Goal: Task Accomplishment & Management: Use online tool/utility

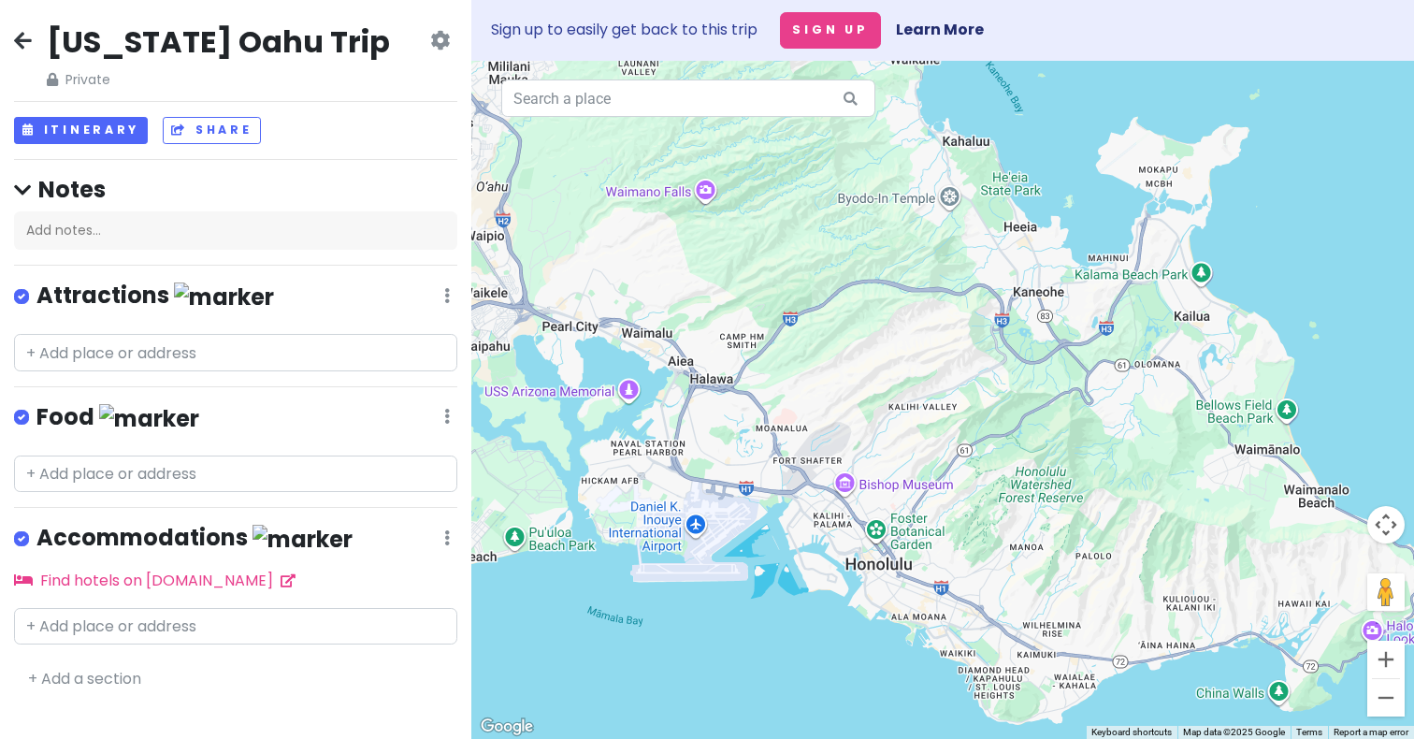
drag, startPoint x: 847, startPoint y: 345, endPoint x: 899, endPoint y: 536, distance: 197.6
click at [899, 536] on div at bounding box center [942, 400] width 943 height 678
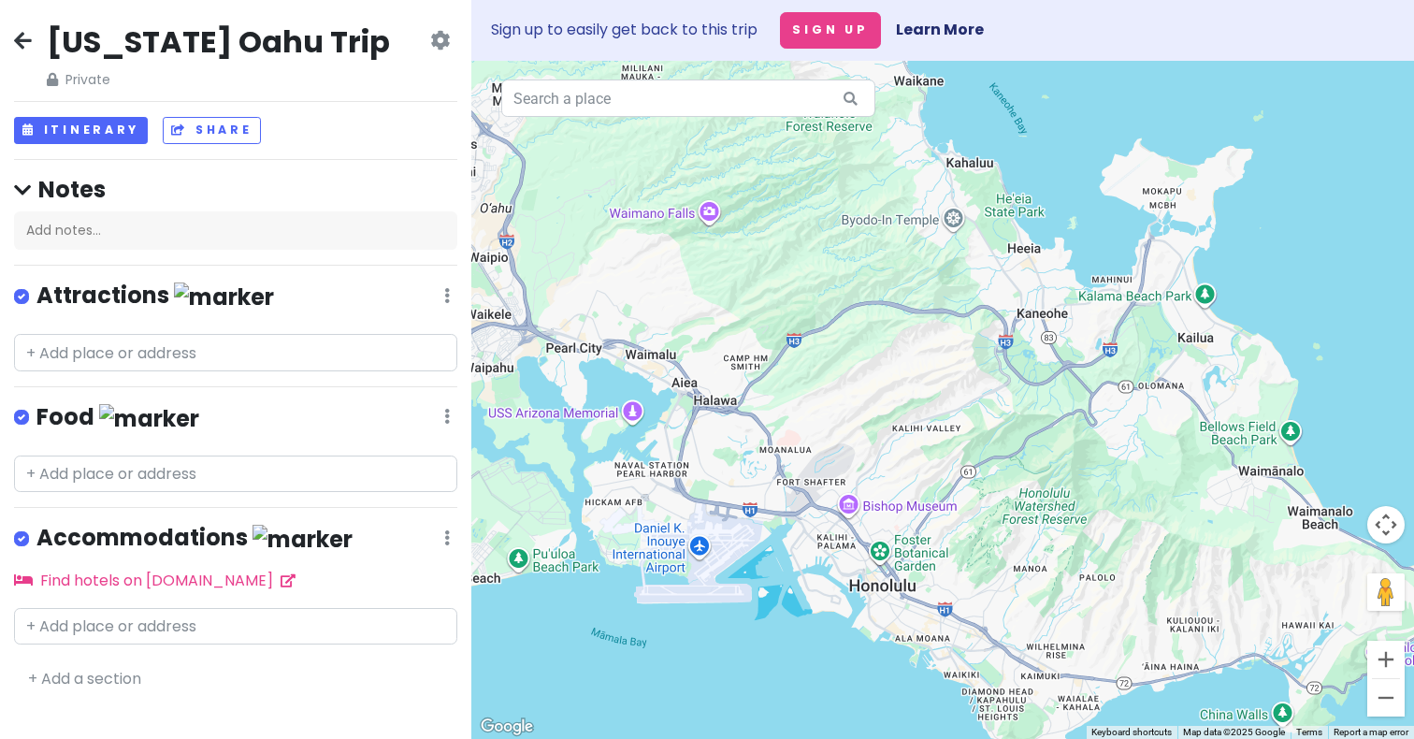
drag, startPoint x: 963, startPoint y: 394, endPoint x: 1122, endPoint y: 548, distance: 221.6
click at [1119, 546] on div at bounding box center [942, 400] width 943 height 678
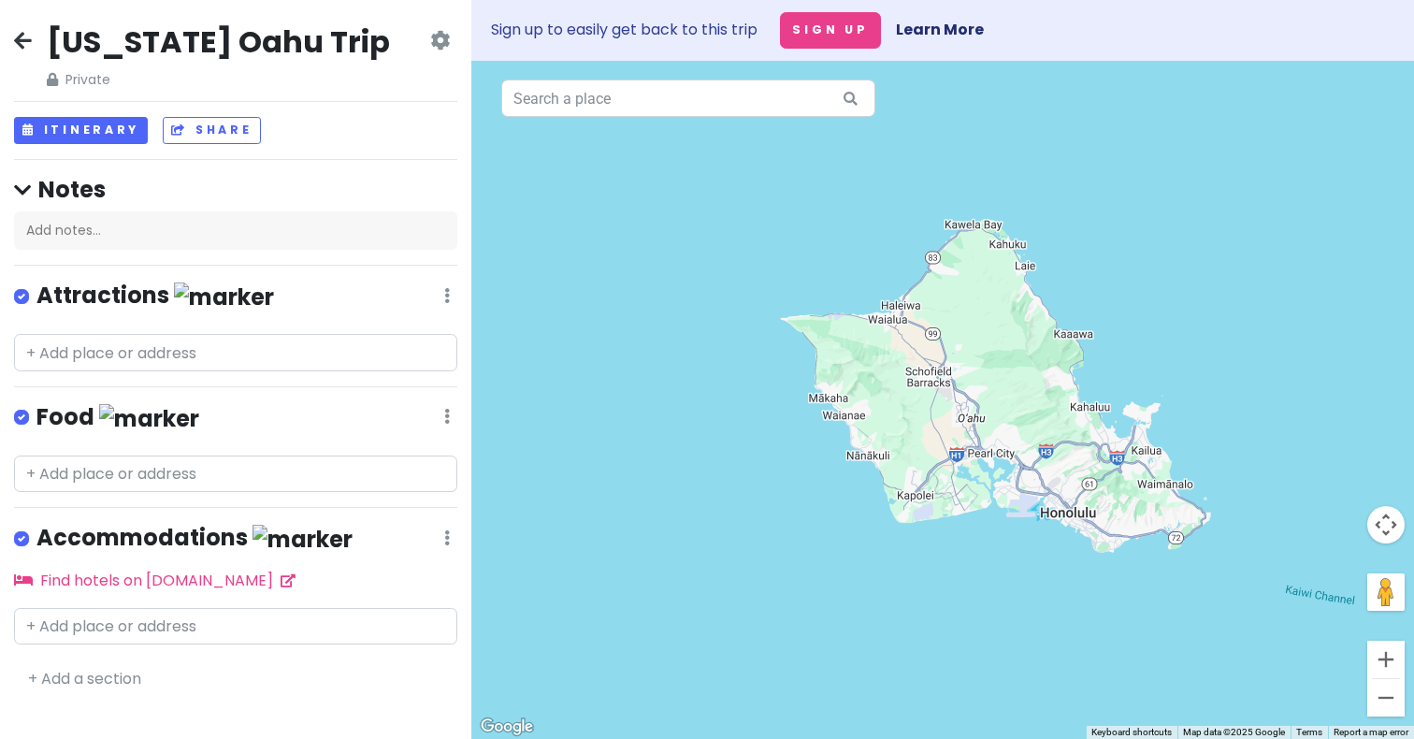
drag, startPoint x: 989, startPoint y: 429, endPoint x: 980, endPoint y: 321, distance: 108.9
click at [980, 321] on div at bounding box center [942, 400] width 943 height 678
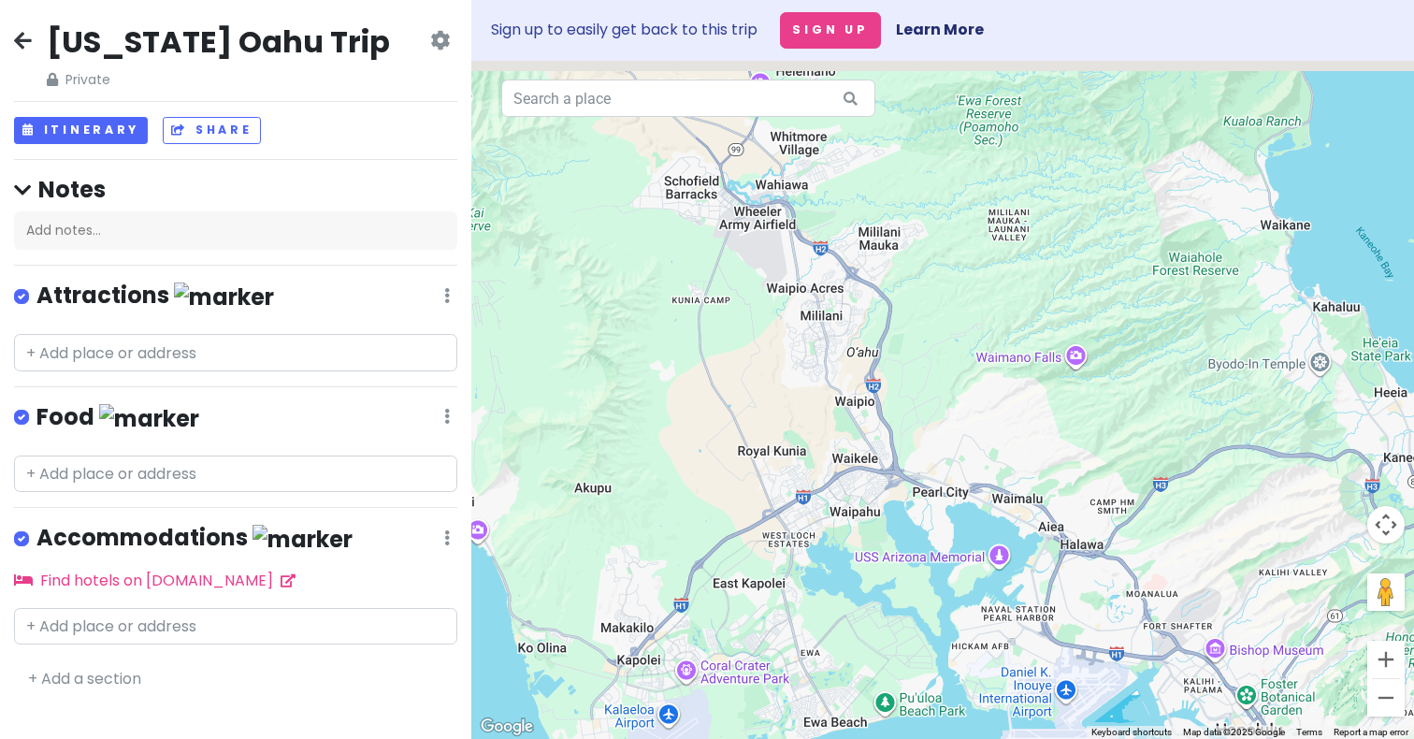
drag, startPoint x: 1005, startPoint y: 276, endPoint x: 967, endPoint y: 475, distance: 202.9
click at [967, 475] on div at bounding box center [942, 400] width 943 height 678
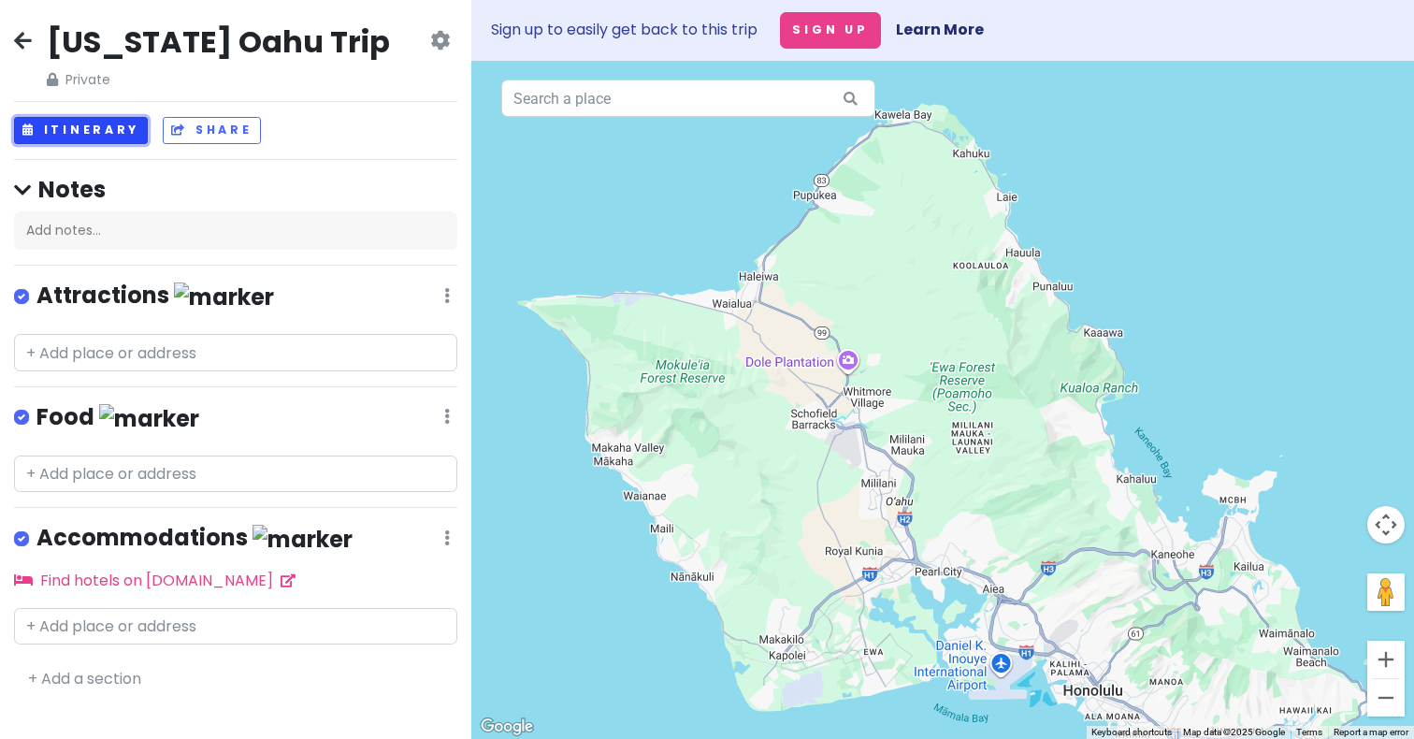
click at [106, 127] on button "Itinerary" at bounding box center [81, 130] width 134 height 27
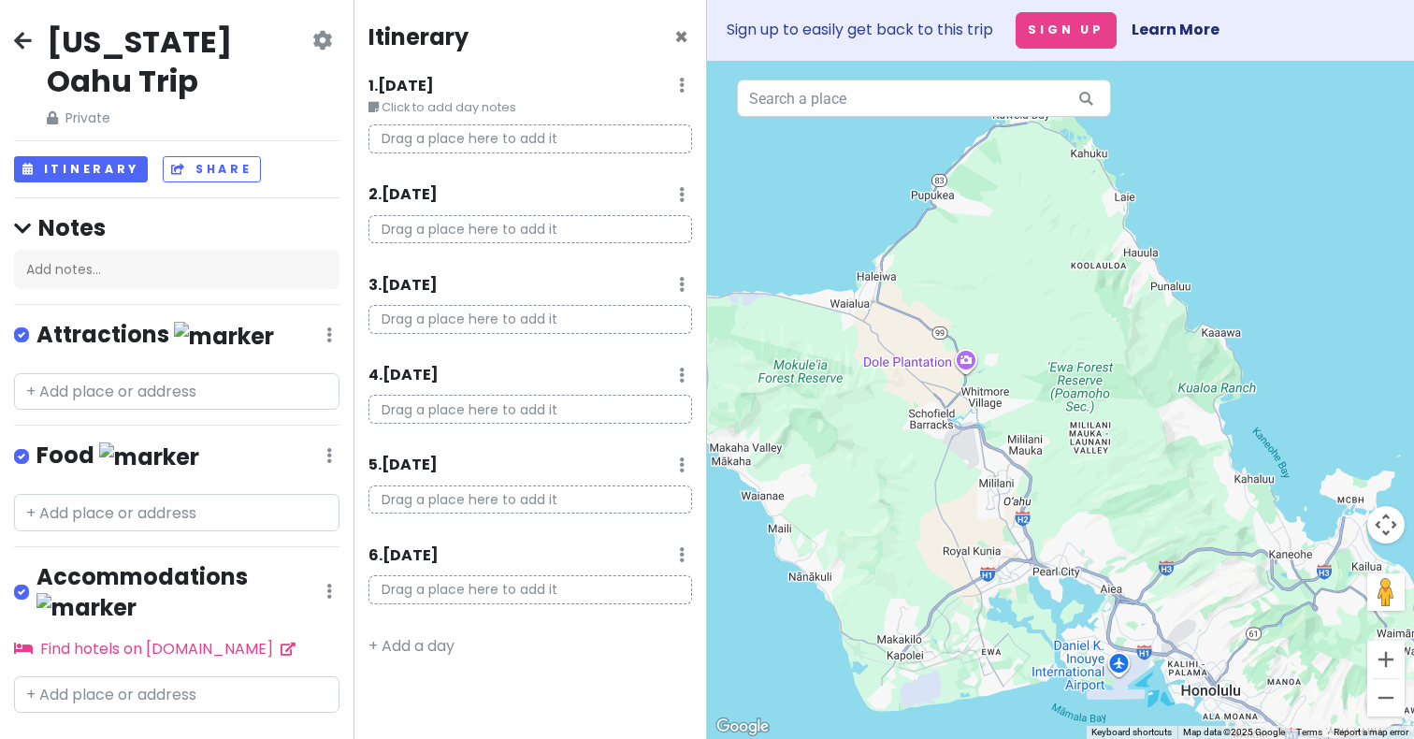
click at [496, 114] on small "Click to add day notes" at bounding box center [530, 107] width 324 height 19
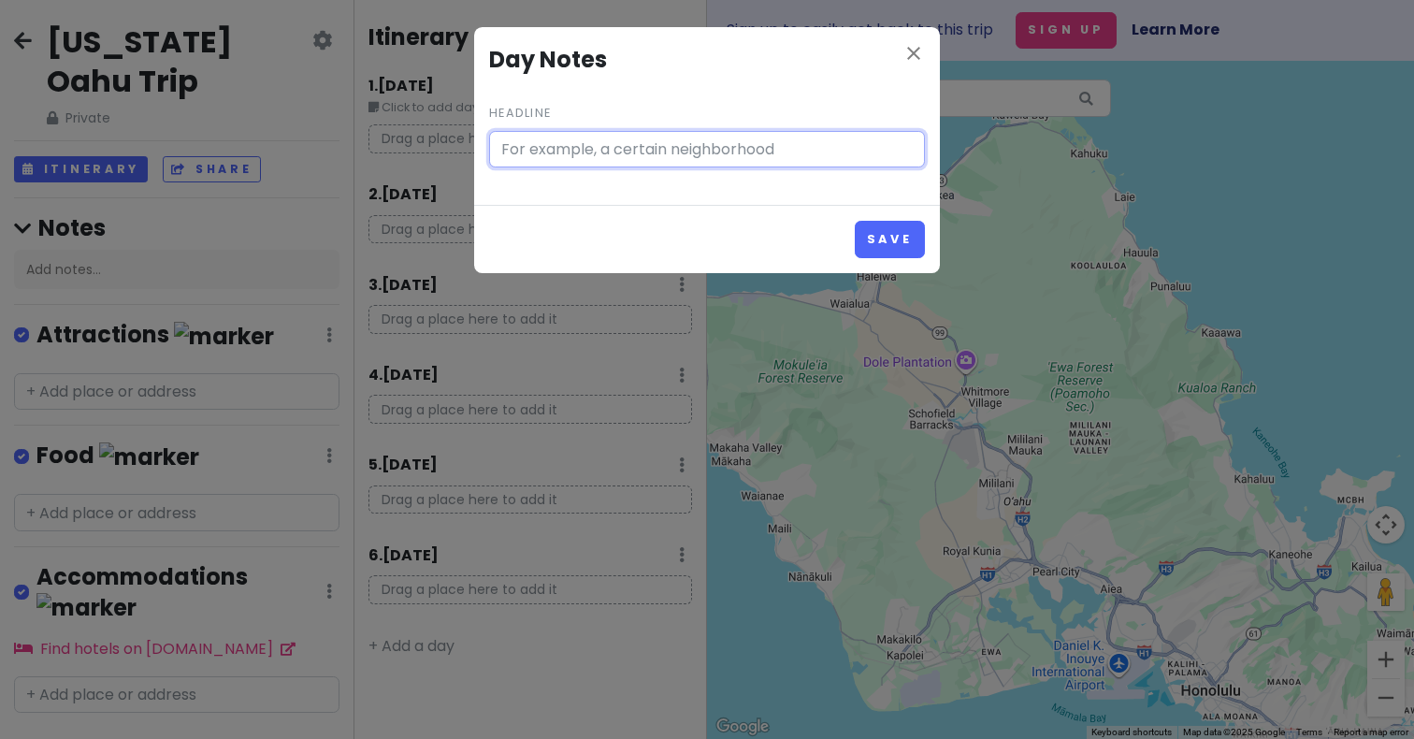
type input "Click to add day notes"
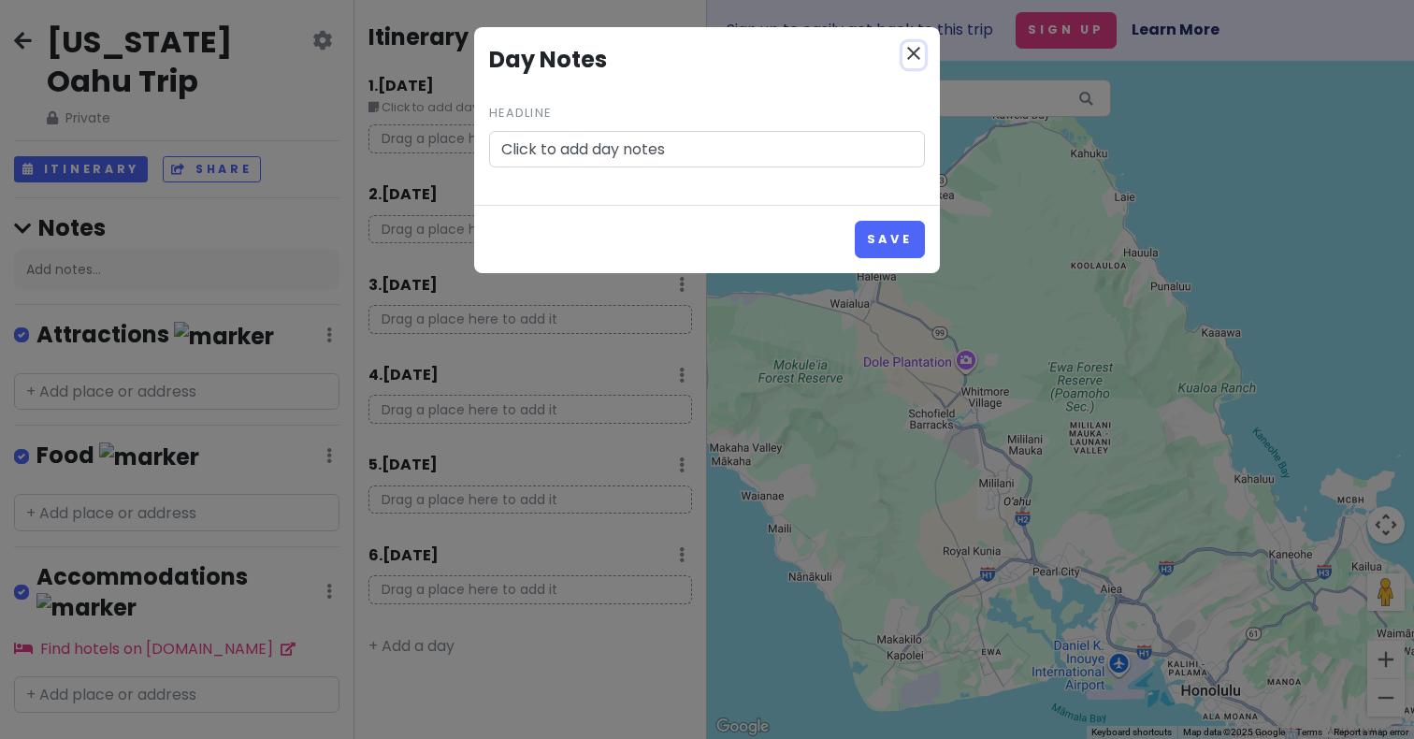
click at [915, 51] on icon "close" at bounding box center [913, 53] width 22 height 22
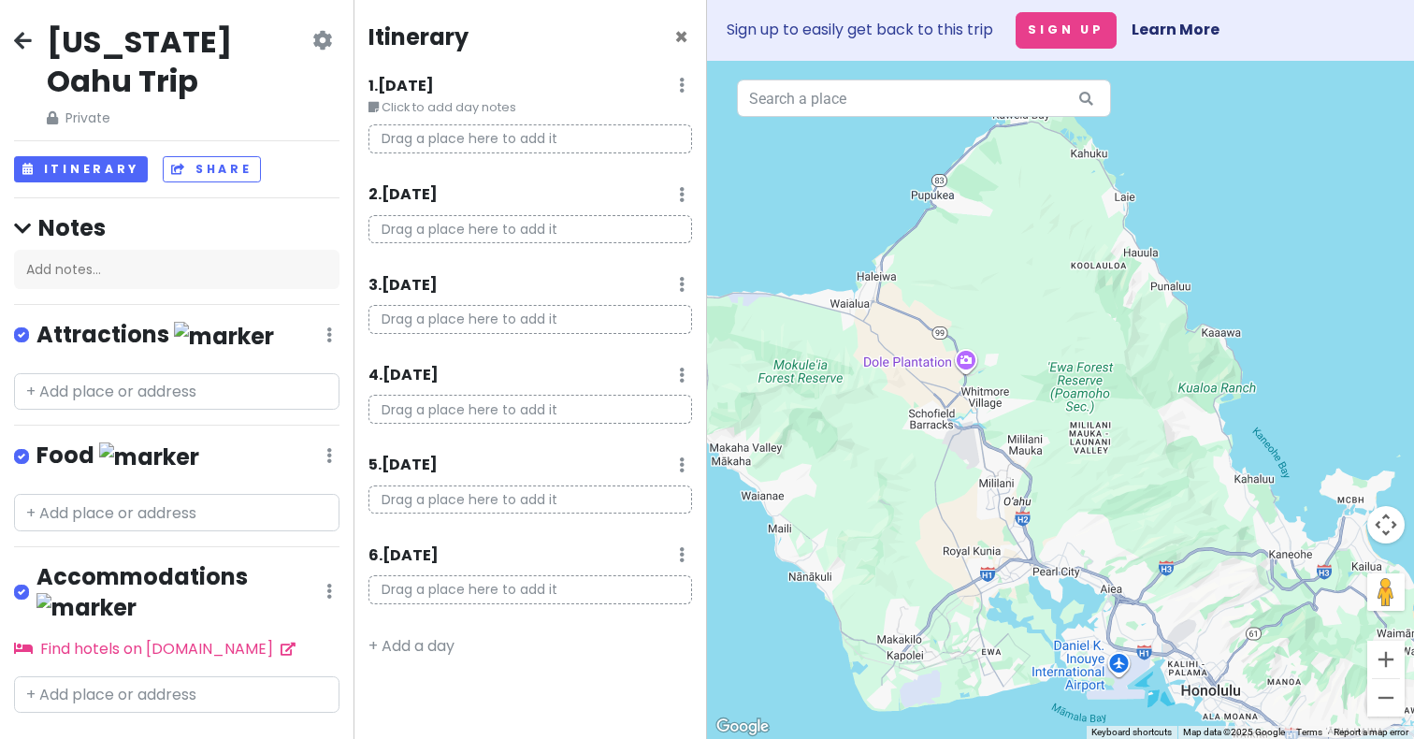
click at [569, 148] on p "Drag a place here to add it" at bounding box center [530, 138] width 324 height 29
click at [576, 132] on p "Drag a place here to add it" at bounding box center [530, 138] width 324 height 29
click at [478, 157] on div "Drag a place here to add it" at bounding box center [530, 146] width 352 height 44
click at [486, 118] on div "1 . [DATE] Edit Day Notes Delete Day Click to add day notes Drag a place here t…" at bounding box center [530, 121] width 324 height 94
click at [505, 110] on small "Click to add day notes" at bounding box center [530, 107] width 324 height 19
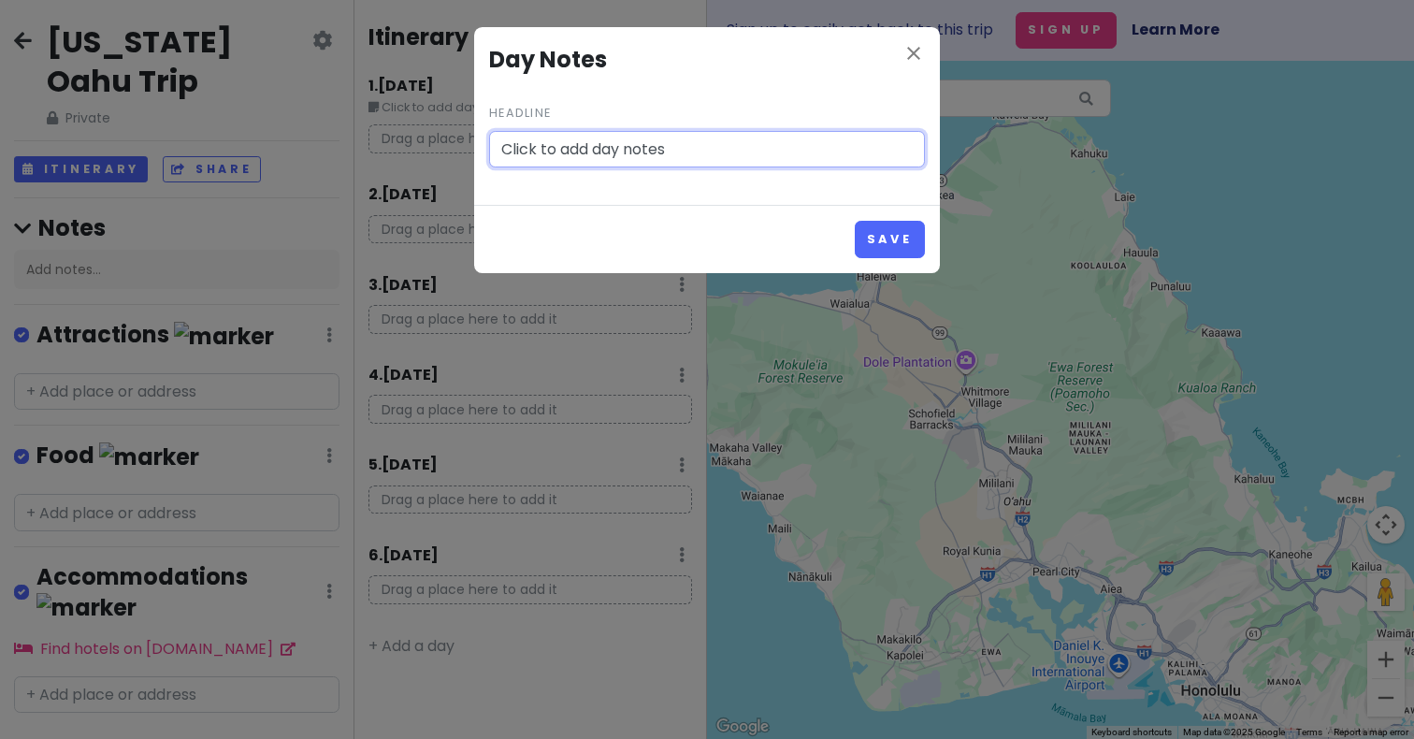
click at [505, 110] on div "Headline Click to add day notes" at bounding box center [707, 133] width 436 height 67
click at [675, 154] on input "Click to add day notes" at bounding box center [707, 149] width 436 height 37
drag, startPoint x: 675, startPoint y: 154, endPoint x: 512, endPoint y: 150, distance: 163.7
click at [512, 150] on input "Click to add day notes" at bounding box center [707, 149] width 436 height 37
type input "7:45 flight - Arrive 11:30 AM"
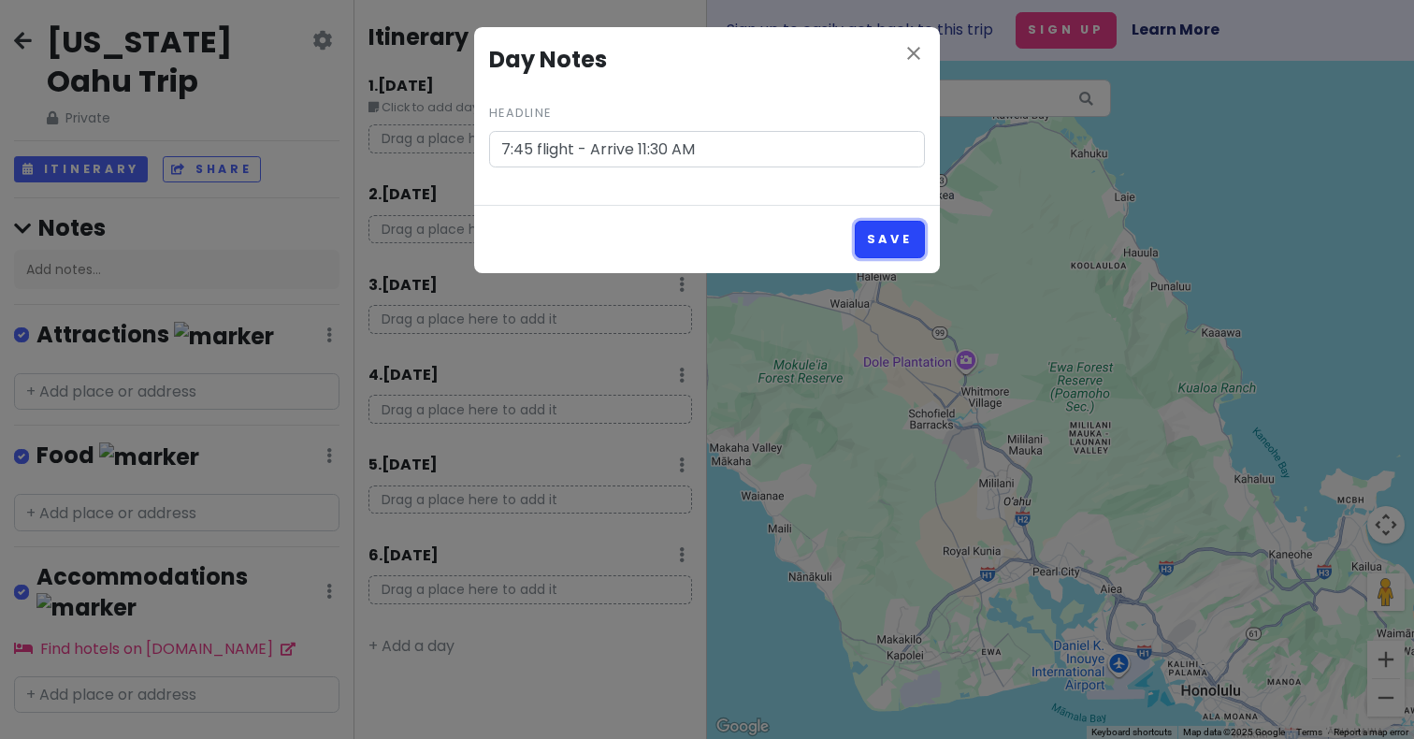
click at [900, 239] on button "Save" at bounding box center [890, 239] width 70 height 36
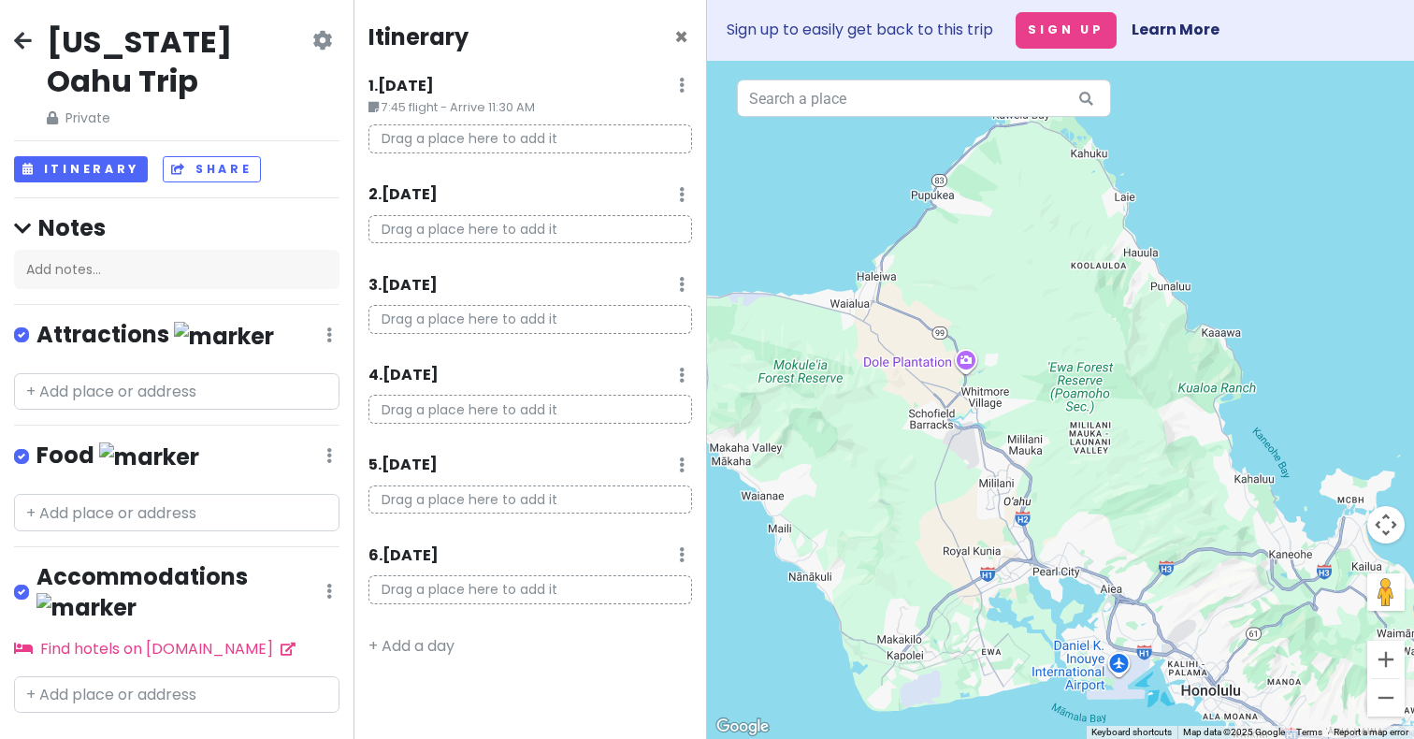
click at [419, 593] on p "Drag a place here to add it" at bounding box center [530, 589] width 324 height 29
click at [675, 553] on div "6 . [DATE] Add Day Notes Delete Day" at bounding box center [530, 559] width 324 height 32
click at [679, 553] on icon at bounding box center [682, 554] width 6 height 15
click at [660, 615] on link "Add Day Notes" at bounding box center [623, 610] width 153 height 45
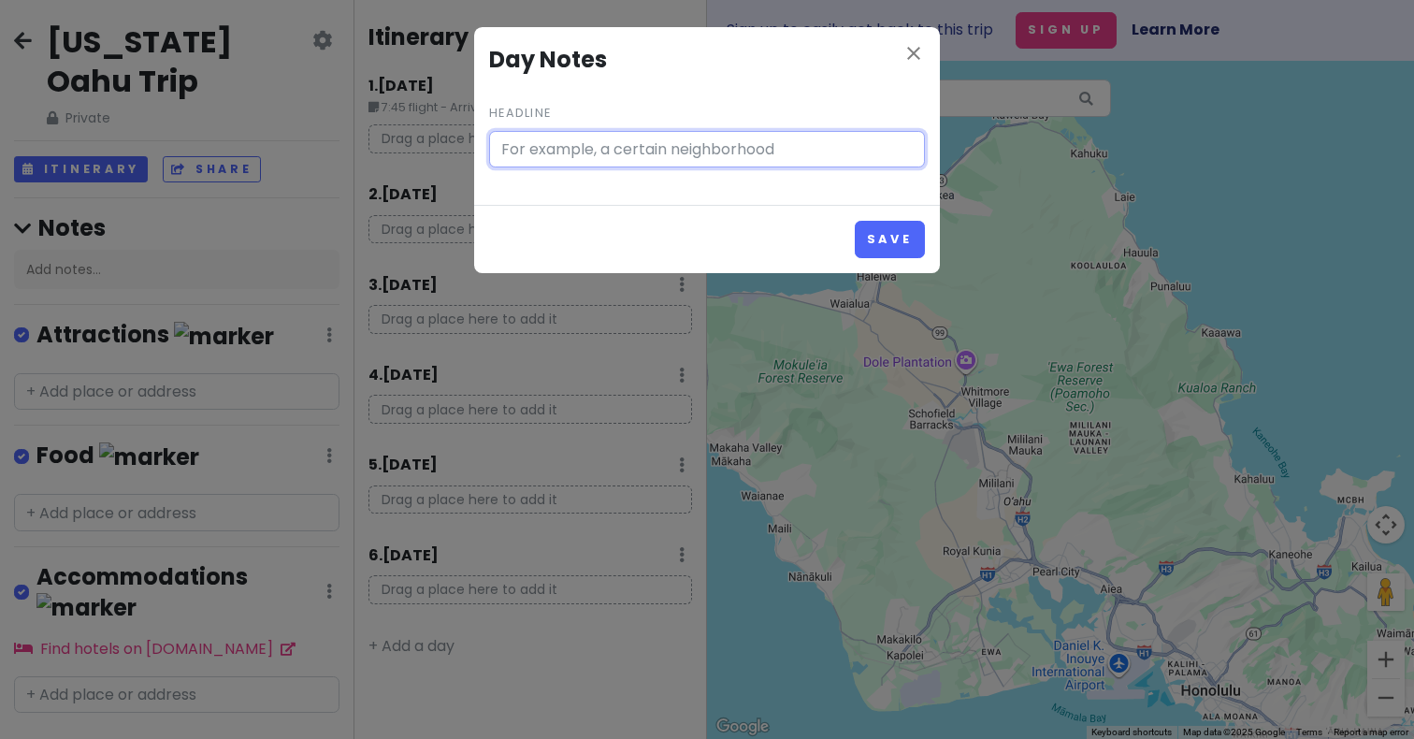
click at [628, 154] on input "Headline" at bounding box center [707, 149] width 436 height 37
type input "Depart 9:00 PM - Arrive 6:05 AM on 12/3"
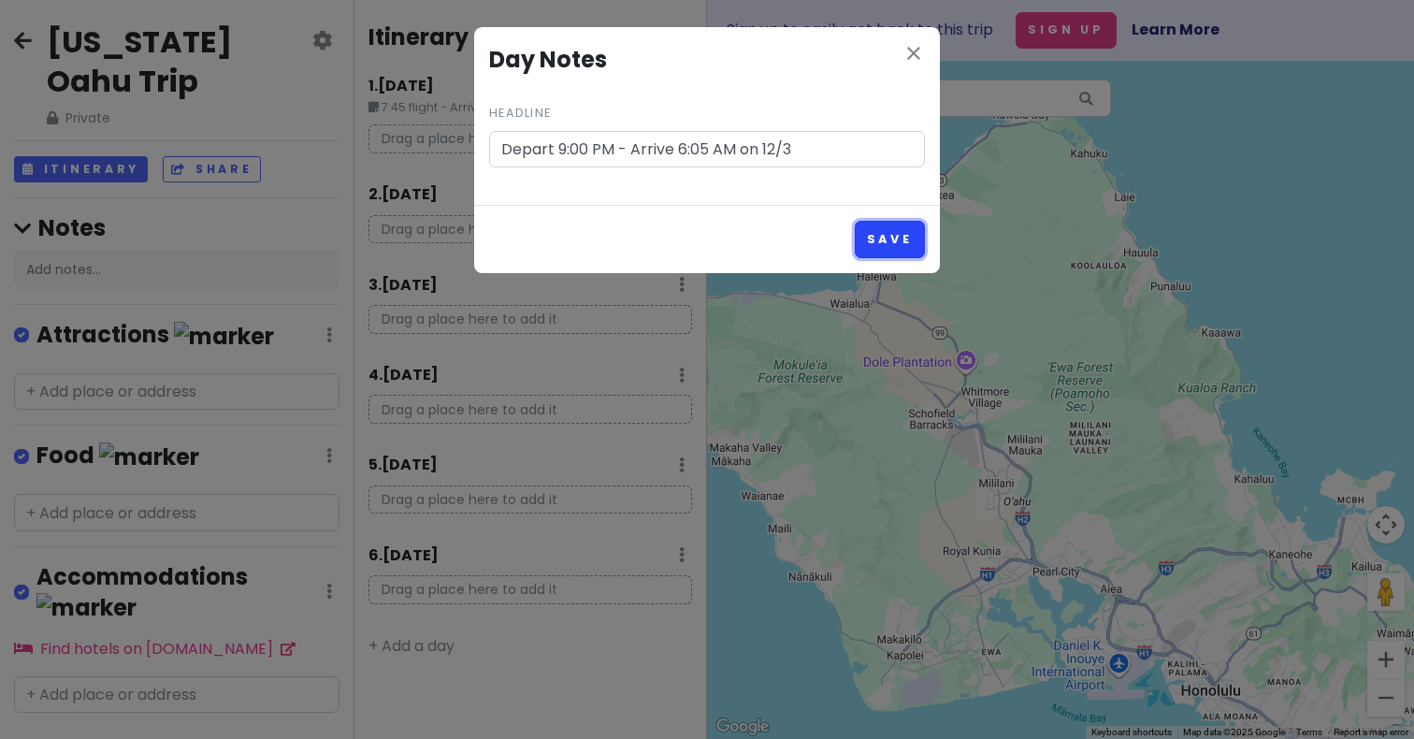
click at [890, 243] on button "Save" at bounding box center [890, 239] width 70 height 36
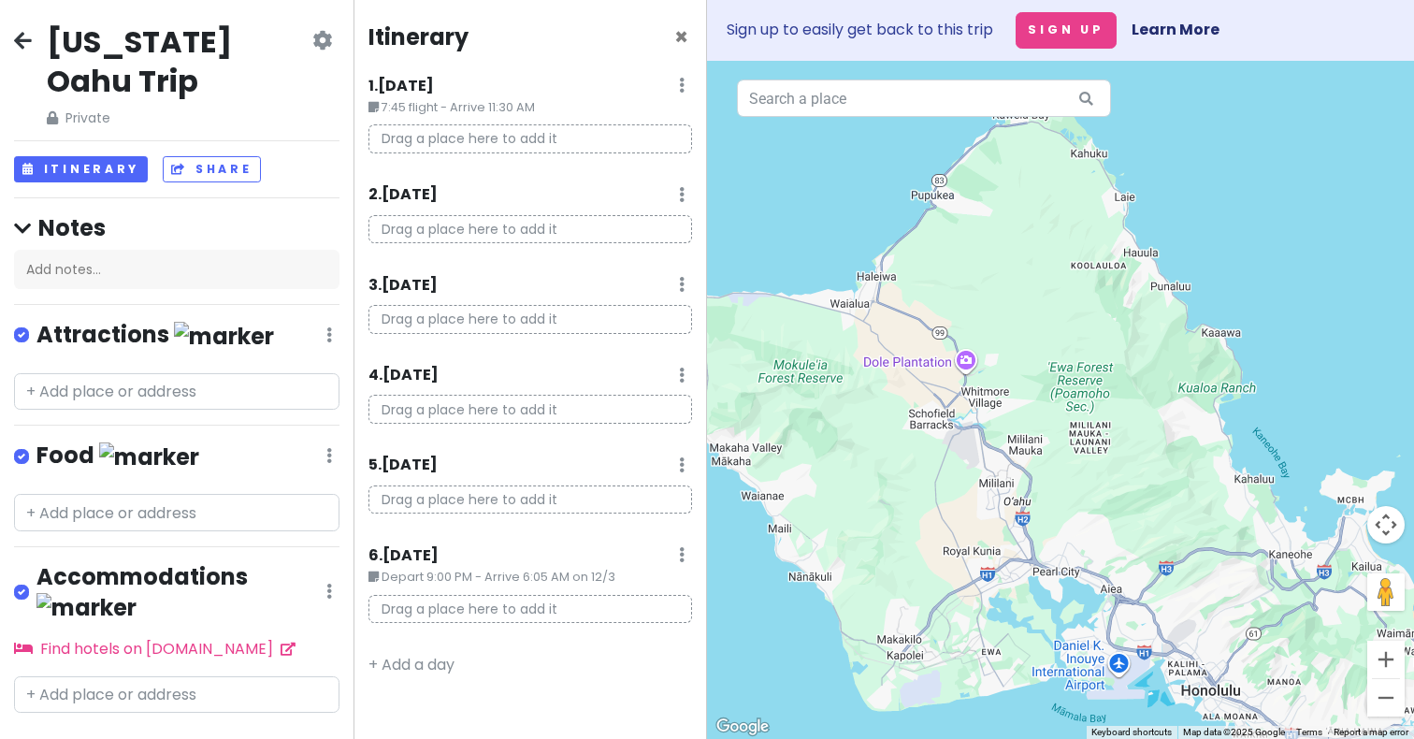
click at [511, 113] on small "7:45 flight - Arrive 11:30 AM" at bounding box center [530, 107] width 324 height 19
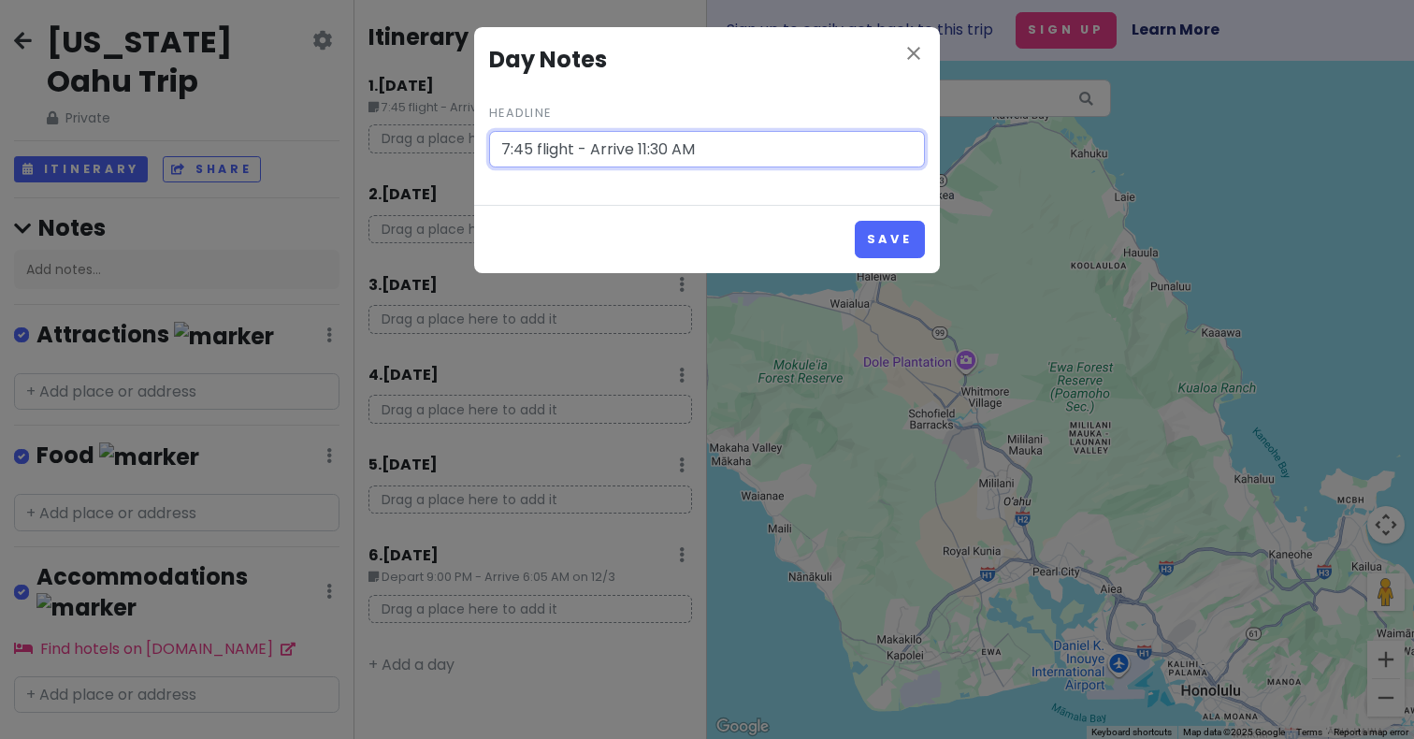
drag, startPoint x: 573, startPoint y: 152, endPoint x: 537, endPoint y: 152, distance: 36.5
click at [537, 152] on input "7:45 flight - Arrive 11:30 AM" at bounding box center [707, 149] width 436 height 37
type input "Depart 7:45 AM - Arrive 11:30 AM"
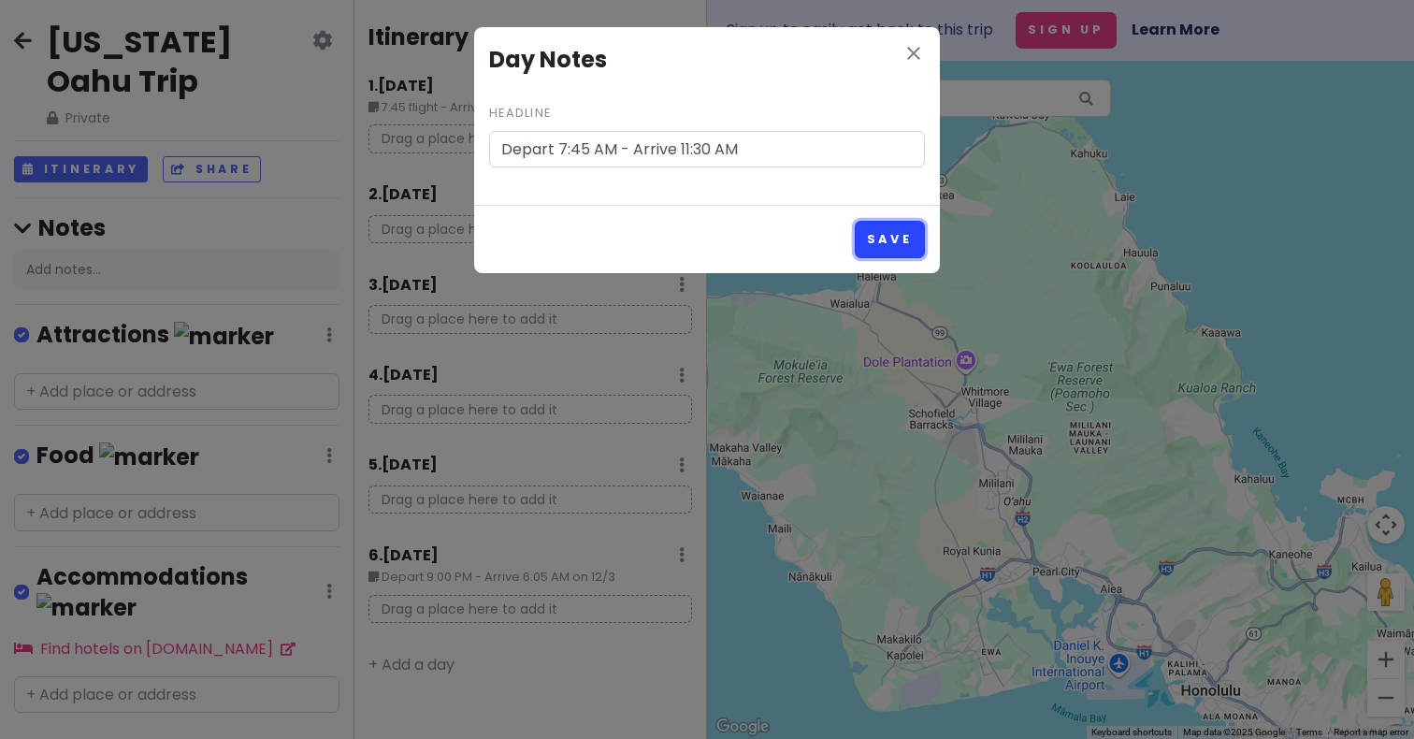
click at [887, 253] on button "Save" at bounding box center [890, 239] width 70 height 36
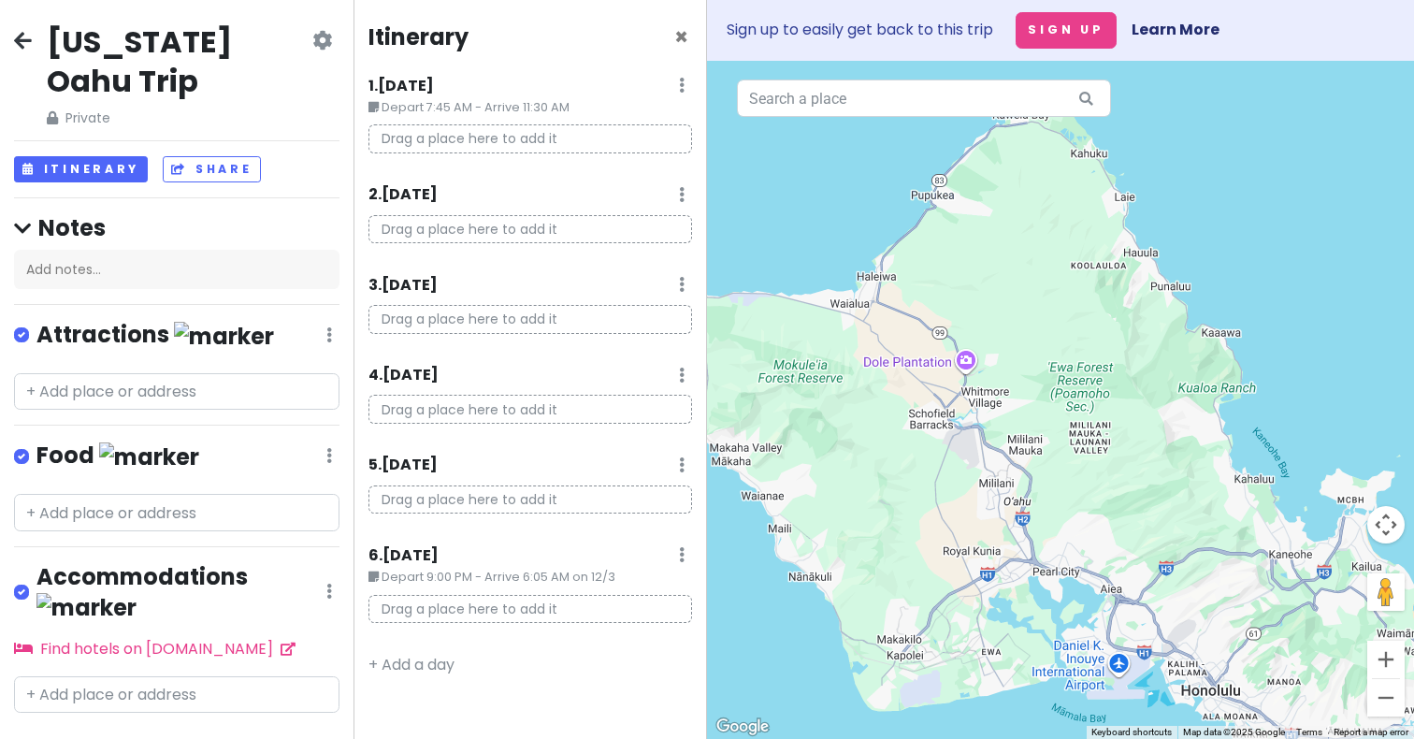
click at [682, 93] on icon at bounding box center [682, 85] width 6 height 15
click at [498, 146] on p "Drag a place here to add it" at bounding box center [530, 138] width 324 height 29
click at [572, 113] on small "Depart 7:45 AM - Arrive 11:30 AM" at bounding box center [530, 107] width 324 height 19
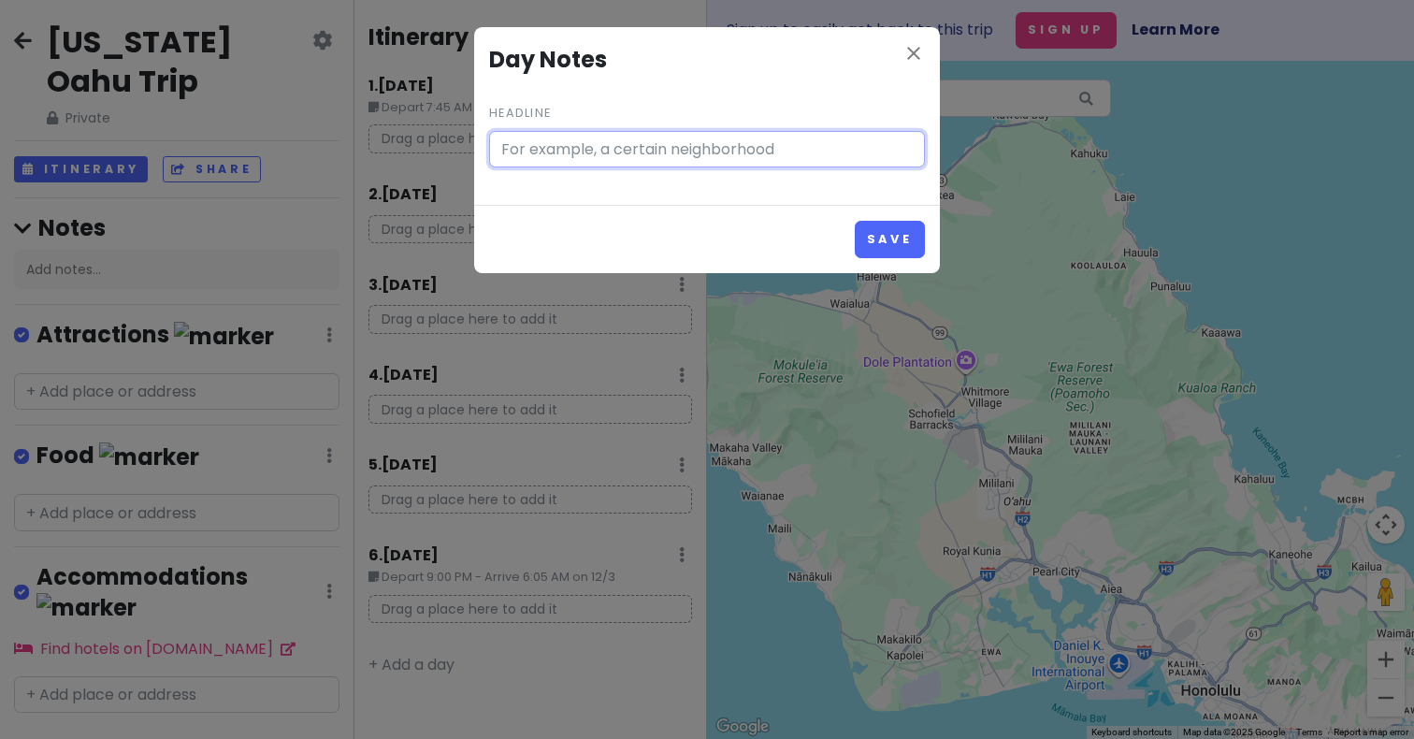
type input "Depart 7:45 AM - Arrive 11:30 AM"
click at [855, 221] on button "Save" at bounding box center [890, 239] width 70 height 36
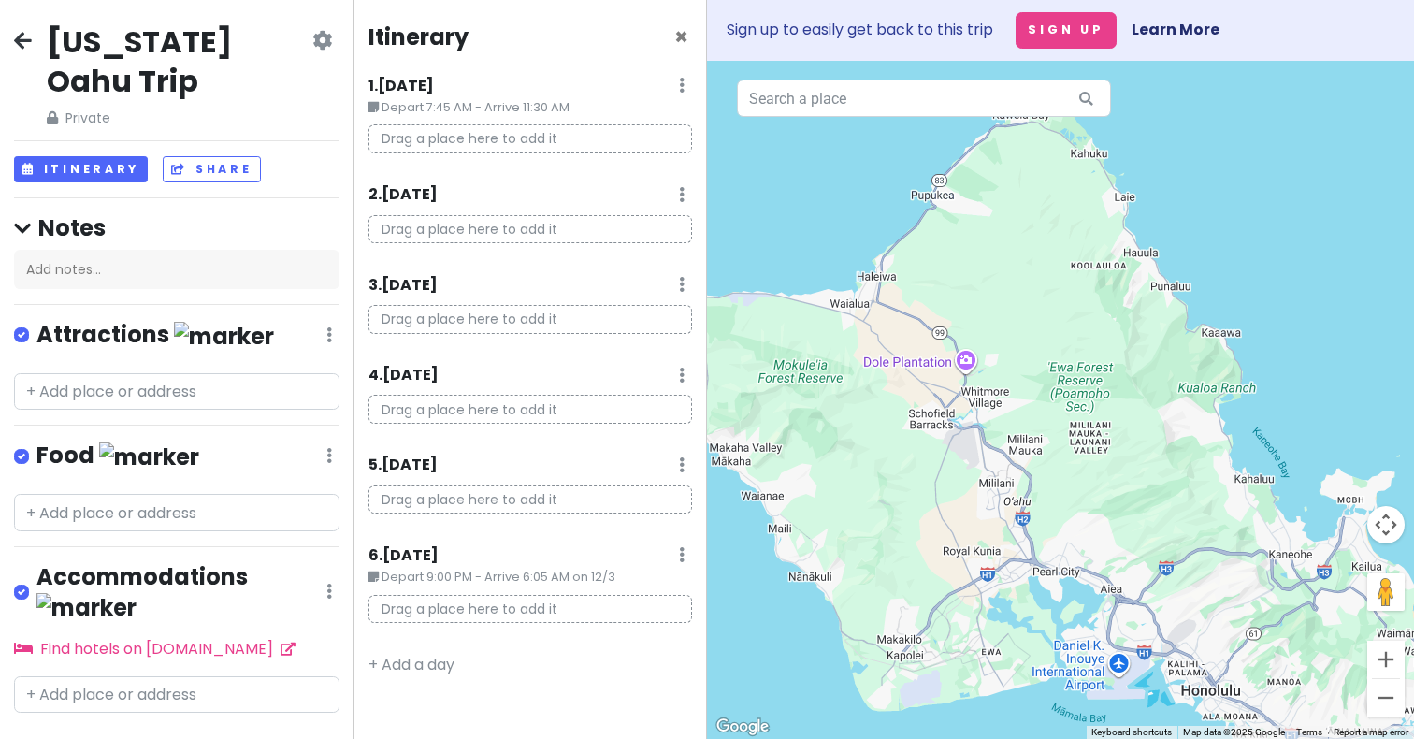
click at [641, 176] on div "Itinerary × 1 . [DATE] Edit Day Notes Delete Day Depart 7:45 AM - Arrive 11:30 …" at bounding box center [531, 369] width 354 height 739
click at [518, 136] on p "Drag a place here to add it" at bounding box center [530, 138] width 324 height 29
click at [473, 141] on p "Drag a place here to add it" at bounding box center [530, 138] width 324 height 29
click at [472, 141] on p "Drag a place here to add it" at bounding box center [530, 138] width 324 height 29
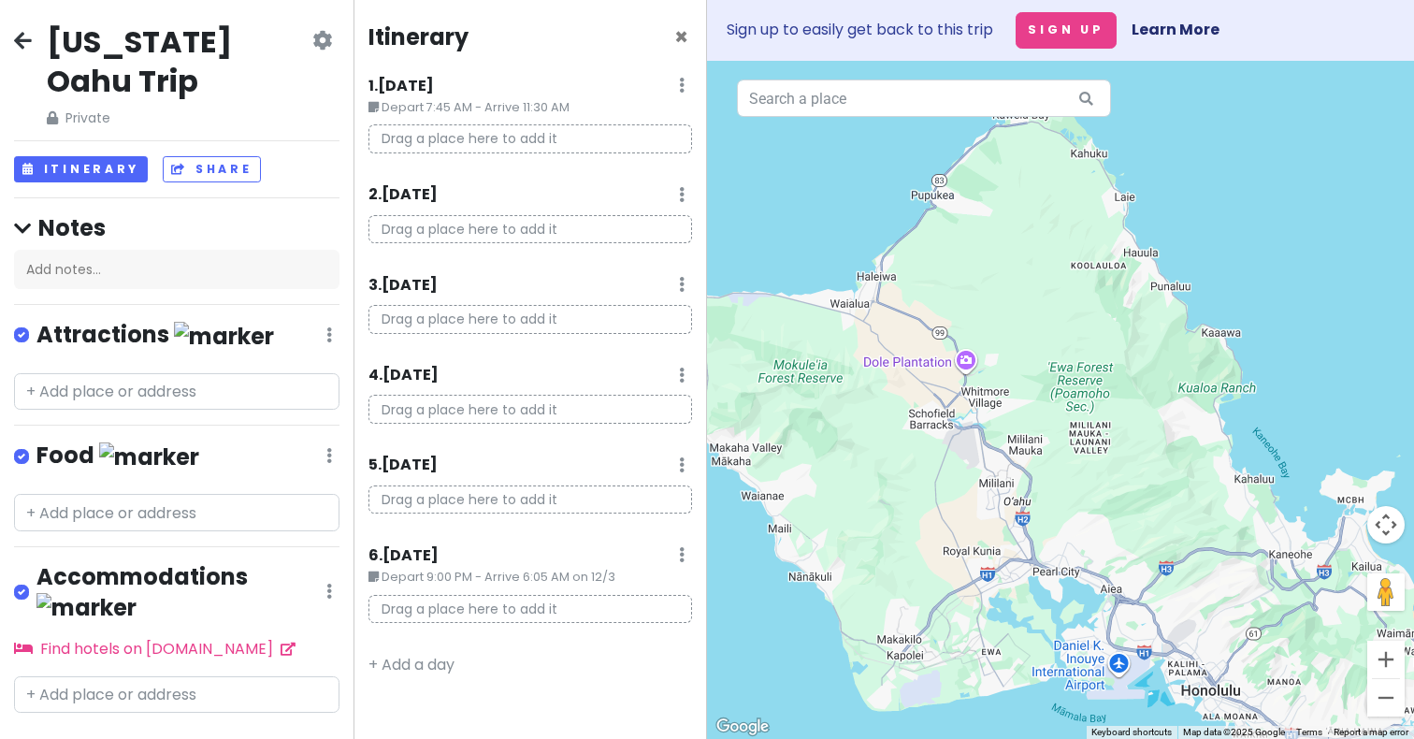
click at [670, 86] on div "1 . [DATE] Edit Day Notes Delete Day" at bounding box center [530, 90] width 324 height 32
click at [679, 87] on icon at bounding box center [682, 85] width 6 height 15
click at [494, 168] on div "Itinerary × 1 . [DATE] Edit Day Notes Delete Day Depart 7:45 AM - Arrive 11:30 …" at bounding box center [531, 369] width 354 height 739
click at [28, 221] on icon at bounding box center [22, 229] width 17 height 20
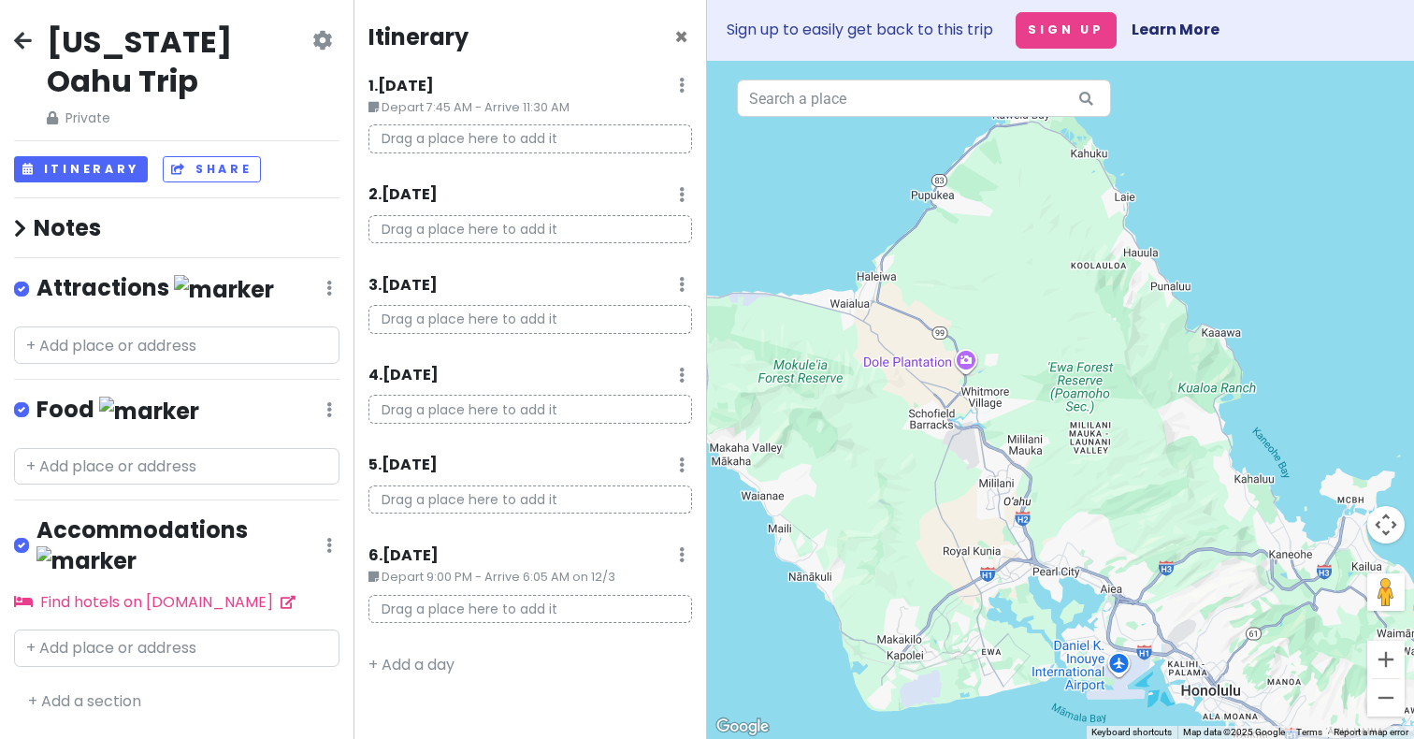
click at [28, 221] on h4 "Notes" at bounding box center [176, 227] width 325 height 29
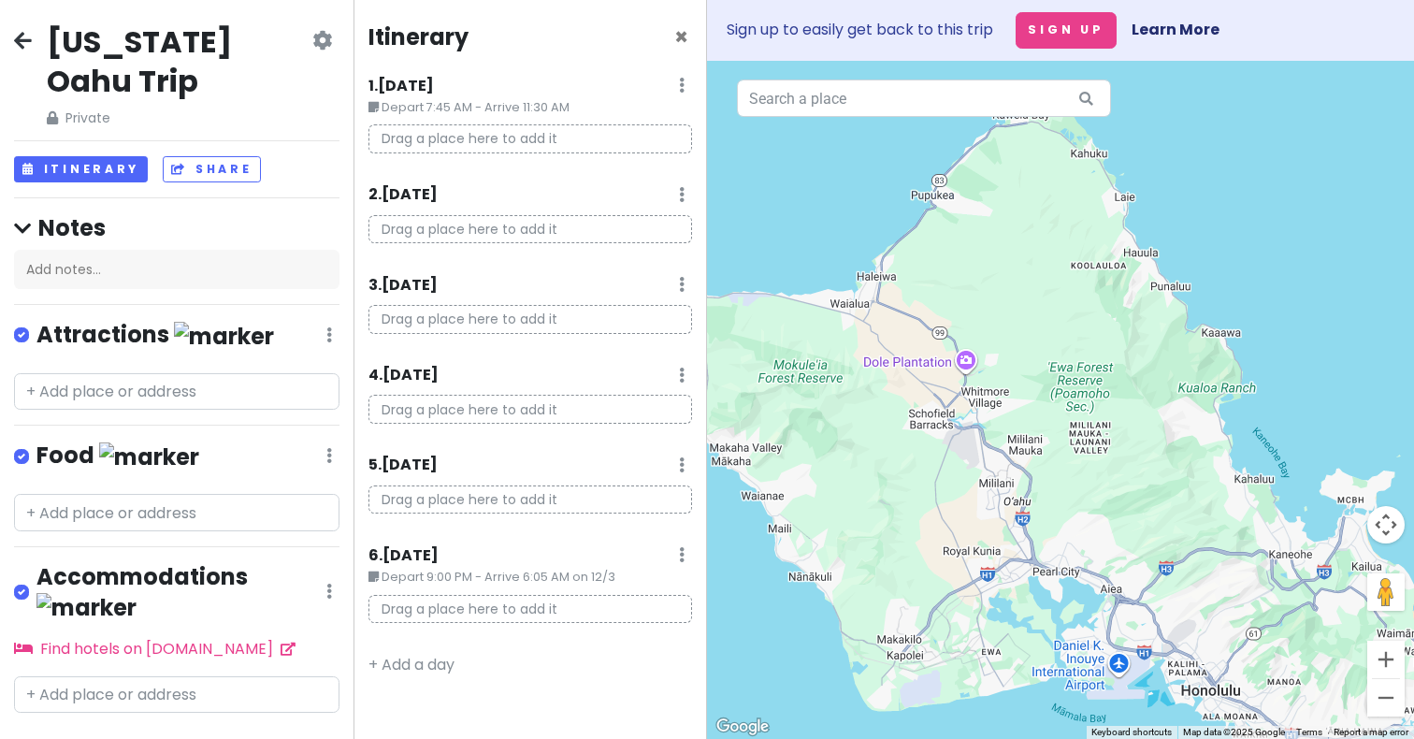
click at [522, 190] on div "2 . [DATE] Add Day Notes Delete Day" at bounding box center [530, 199] width 324 height 32
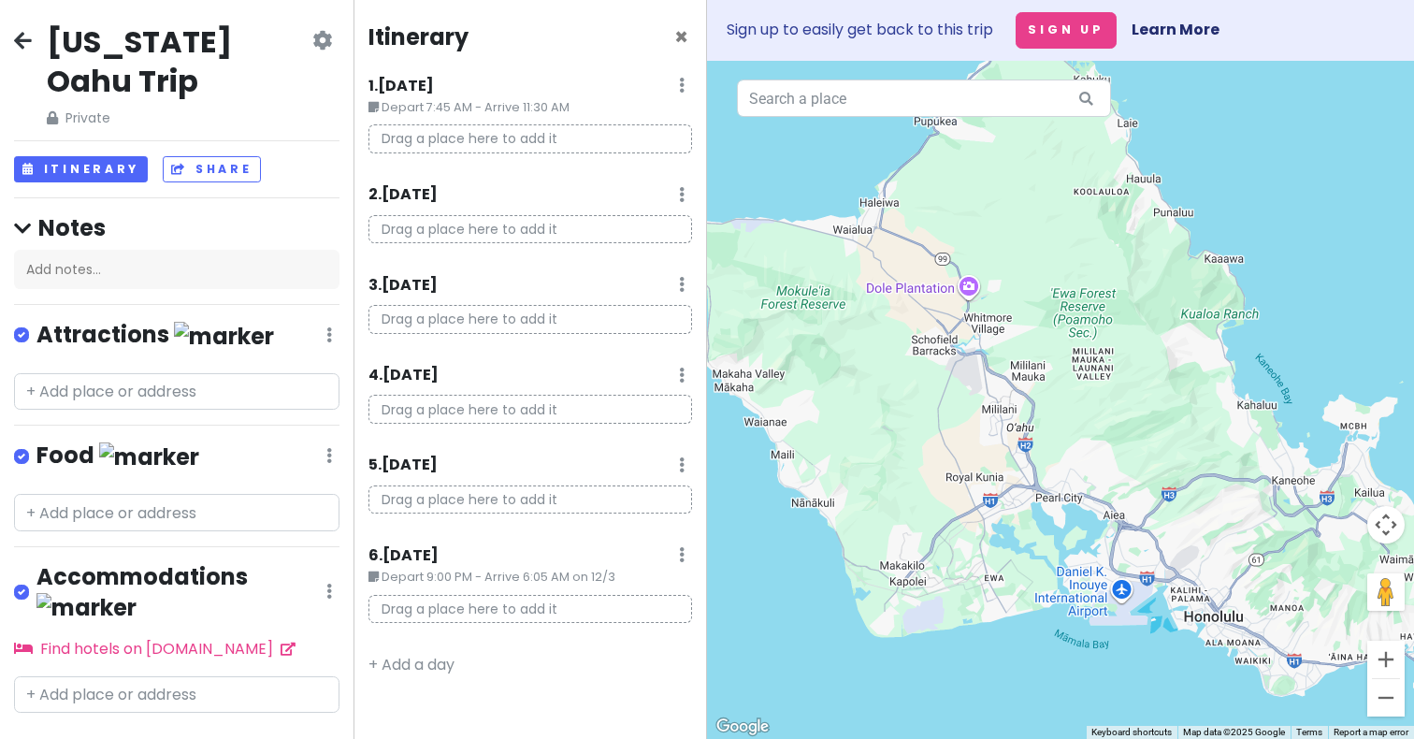
drag, startPoint x: 1146, startPoint y: 480, endPoint x: 1147, endPoint y: 297, distance: 182.4
click at [1147, 301] on div at bounding box center [1060, 400] width 707 height 678
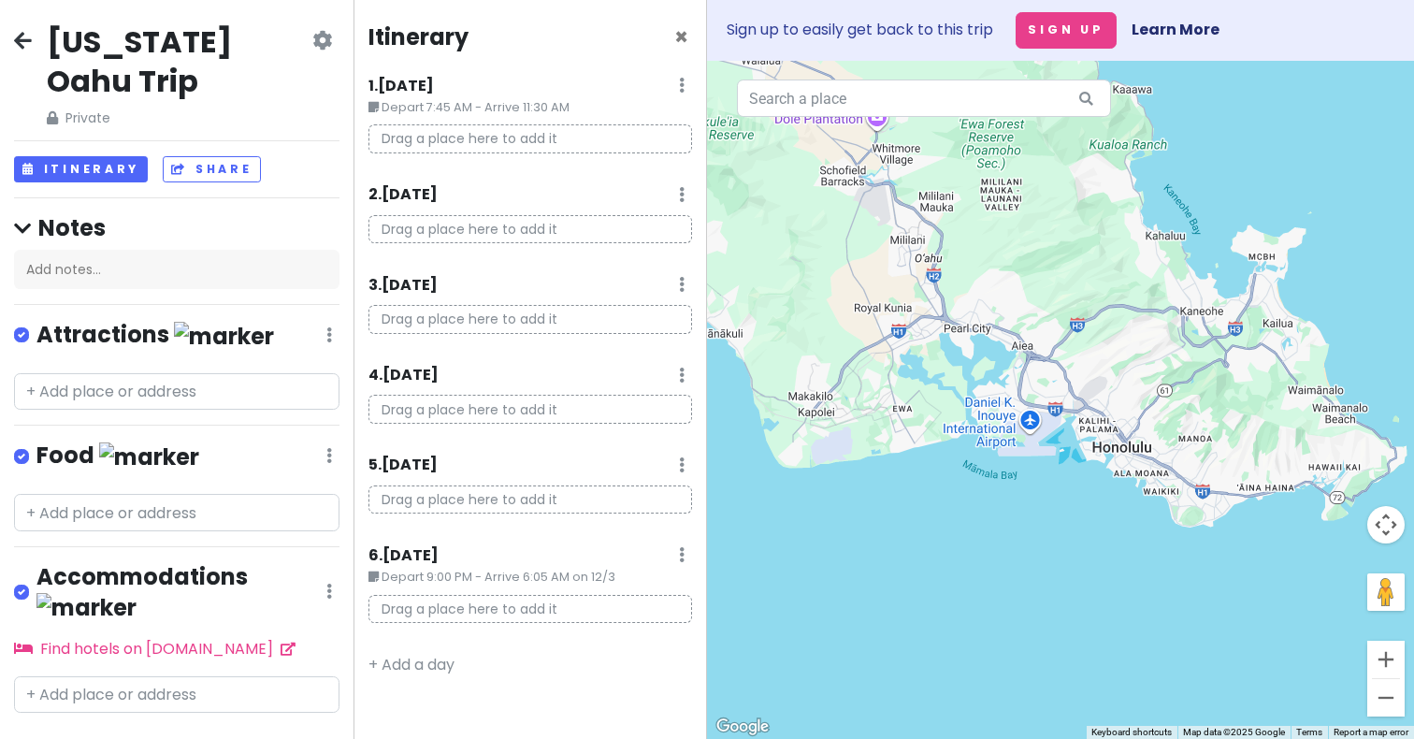
drag, startPoint x: 1115, startPoint y: 477, endPoint x: 1030, endPoint y: 427, distance: 98.5
click at [1030, 427] on div at bounding box center [1060, 400] width 707 height 678
drag, startPoint x: 217, startPoint y: 332, endPoint x: 301, endPoint y: 323, distance: 84.7
click at [301, 323] on div "Attractions Edit Reorder Delete List" at bounding box center [176, 339] width 325 height 38
click at [327, 332] on icon at bounding box center [329, 334] width 6 height 15
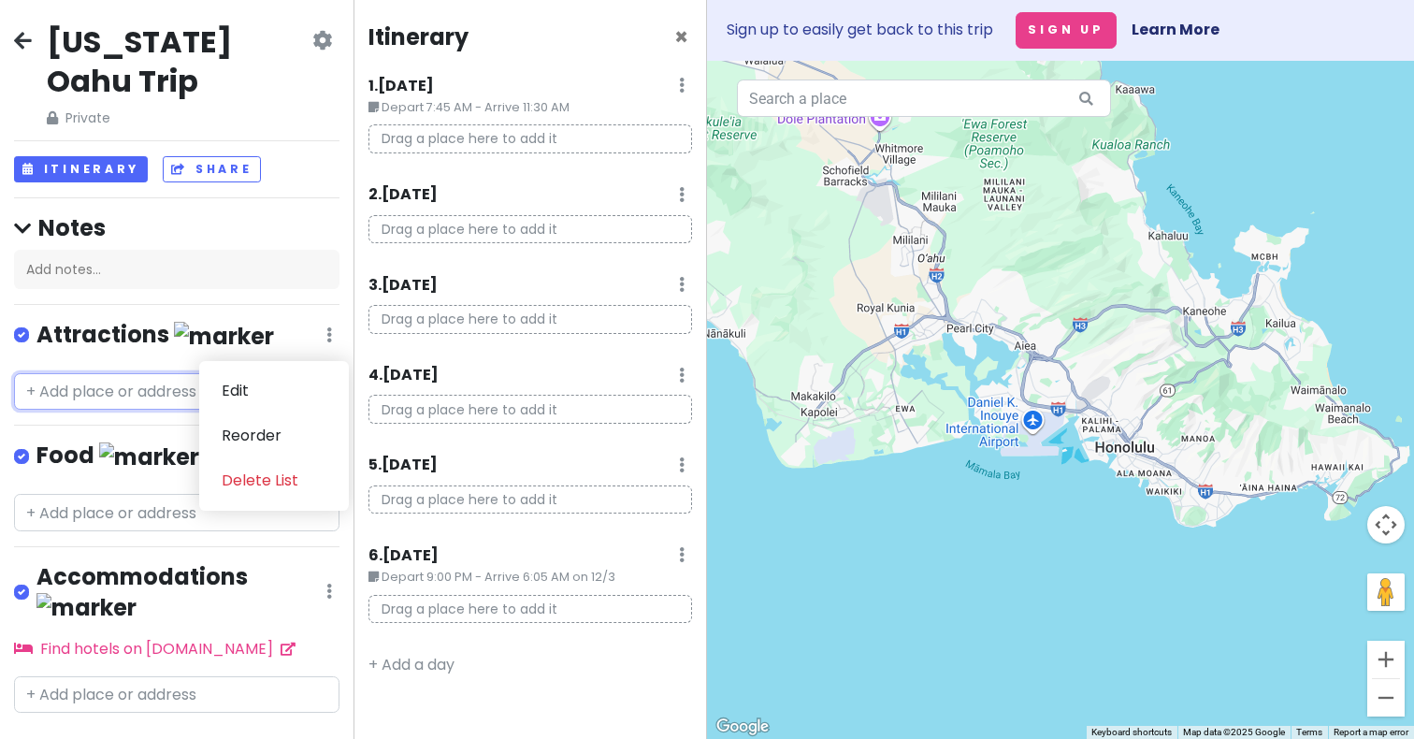
click at [159, 382] on input "text" at bounding box center [176, 391] width 325 height 37
click at [234, 390] on input "text" at bounding box center [176, 391] width 325 height 37
type input "h"
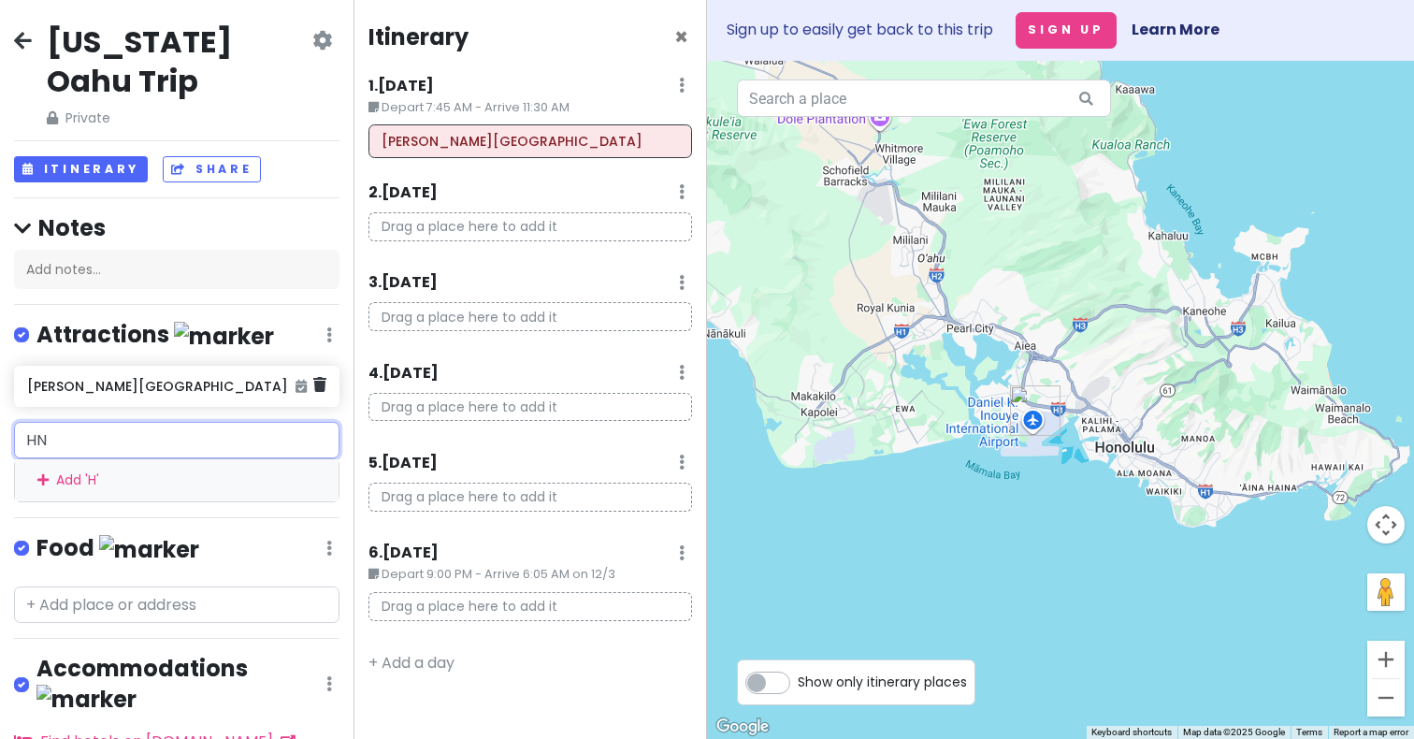
type input "HNL"
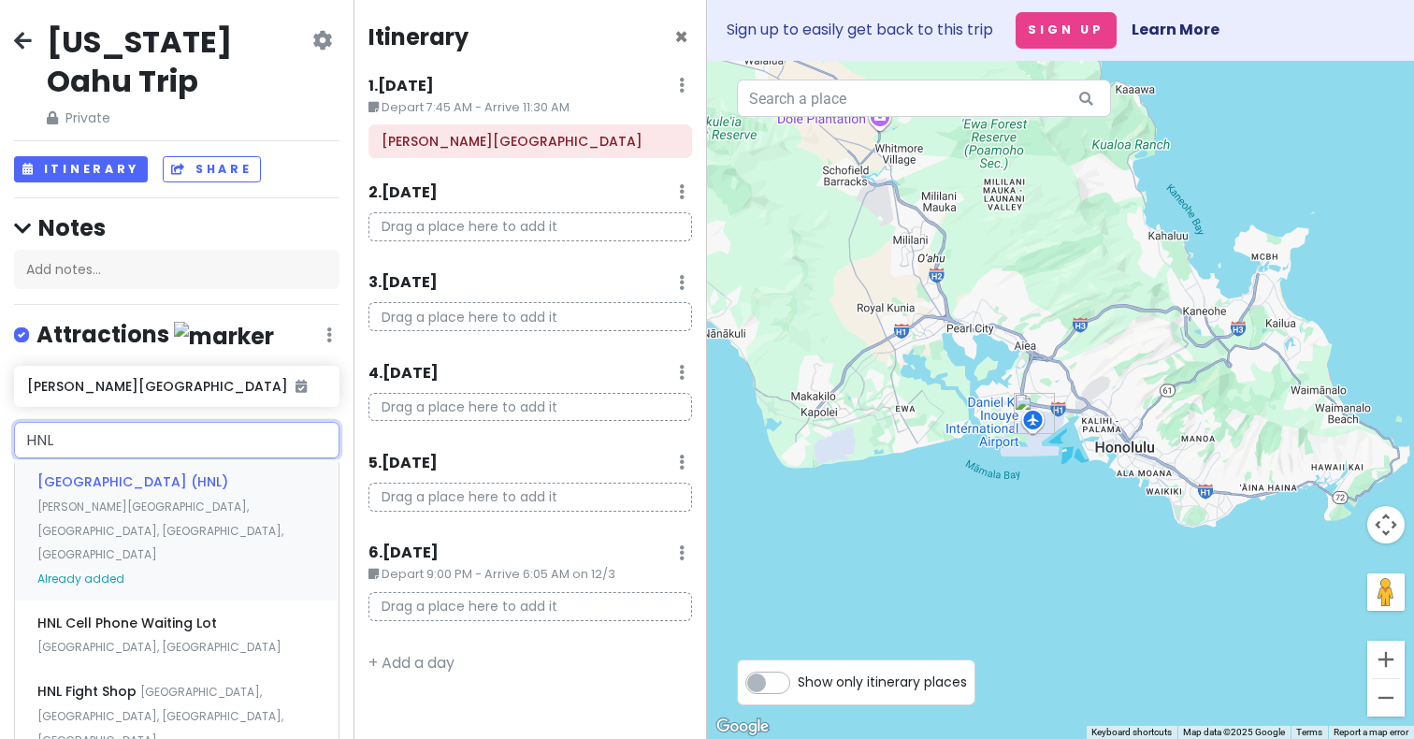
click at [203, 498] on span "[PERSON_NAME][GEOGRAPHIC_DATA], [GEOGRAPHIC_DATA], [GEOGRAPHIC_DATA], [GEOGRAPH…" at bounding box center [160, 530] width 246 height 64
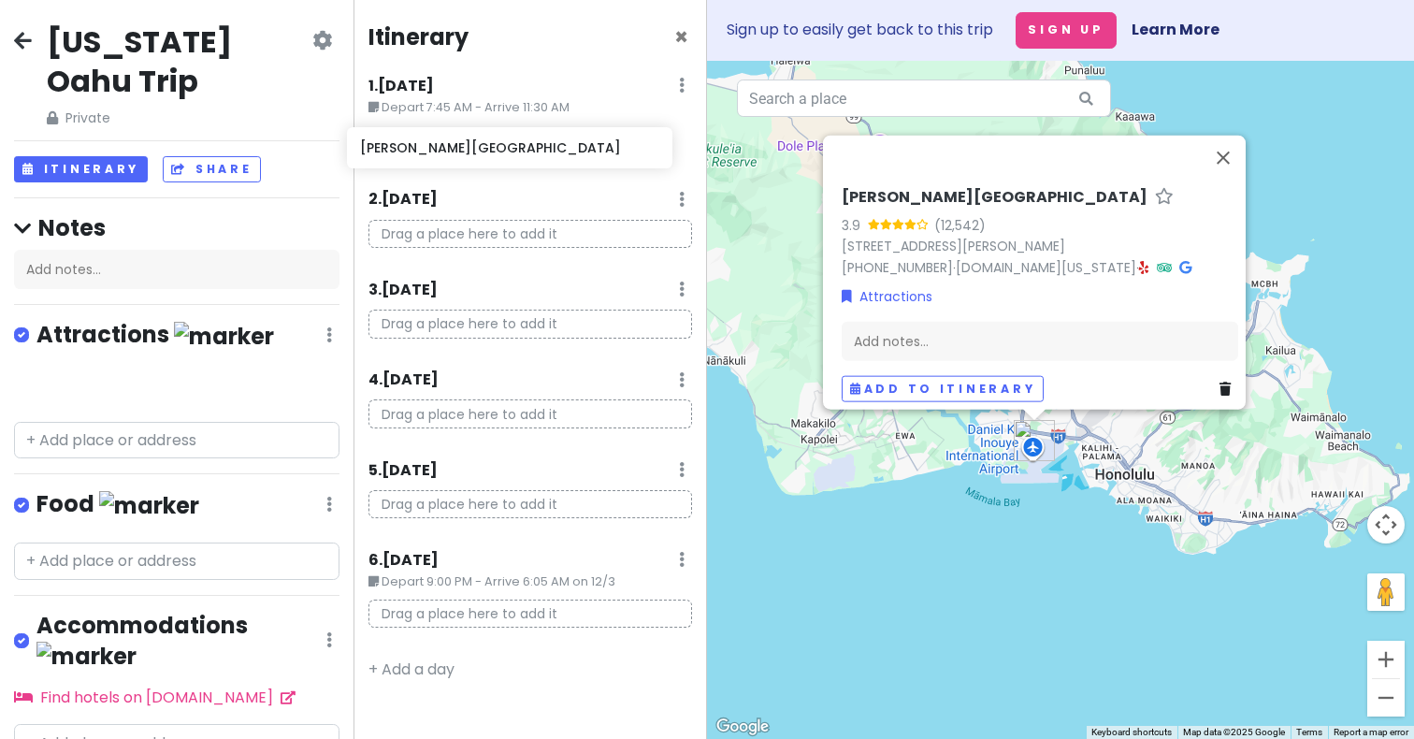
drag, startPoint x: 209, startPoint y: 396, endPoint x: 543, endPoint y: 160, distance: 409.4
click at [542, 160] on div "[US_STATE] Oahu Trip Private Change Dates Make a Copy Delete Trip Go Pro ⚡️ Giv…" at bounding box center [707, 369] width 1414 height 739
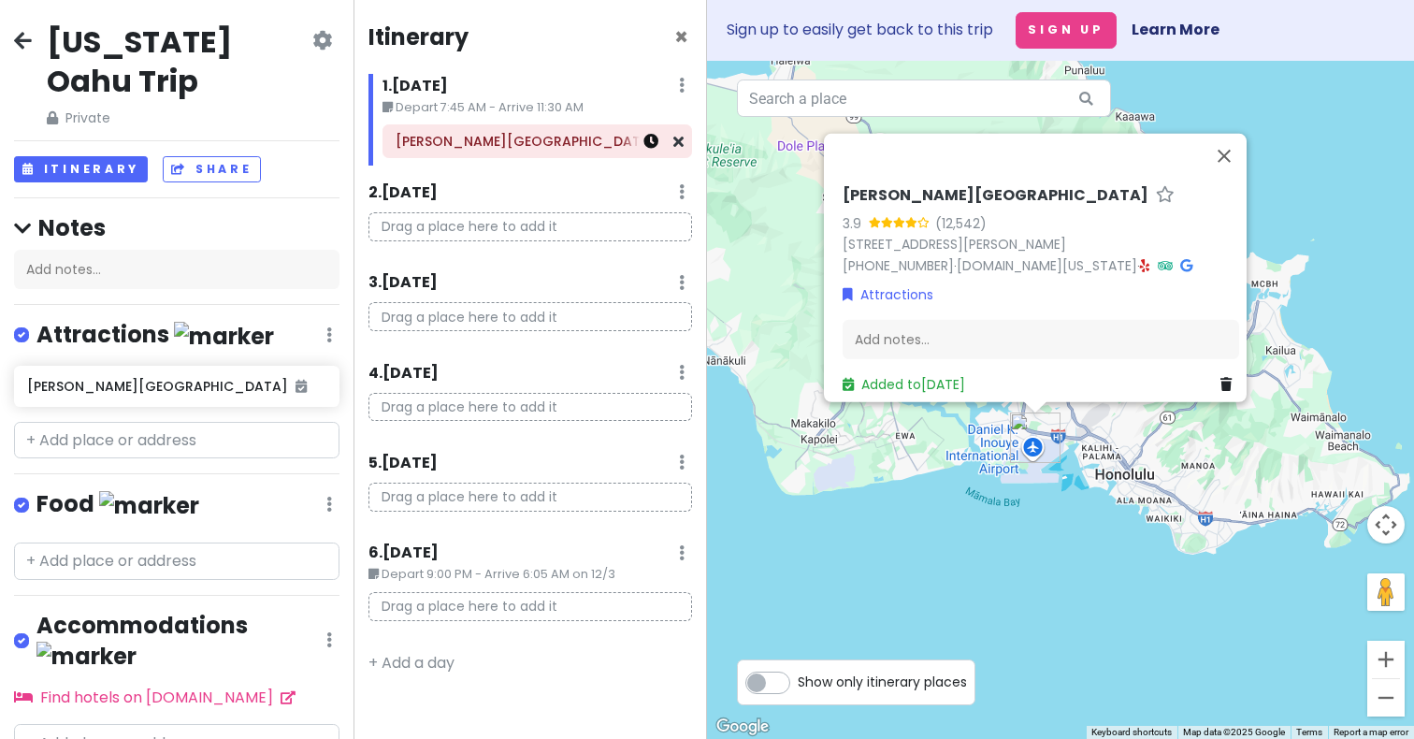
click at [647, 144] on icon at bounding box center [650, 141] width 15 height 15
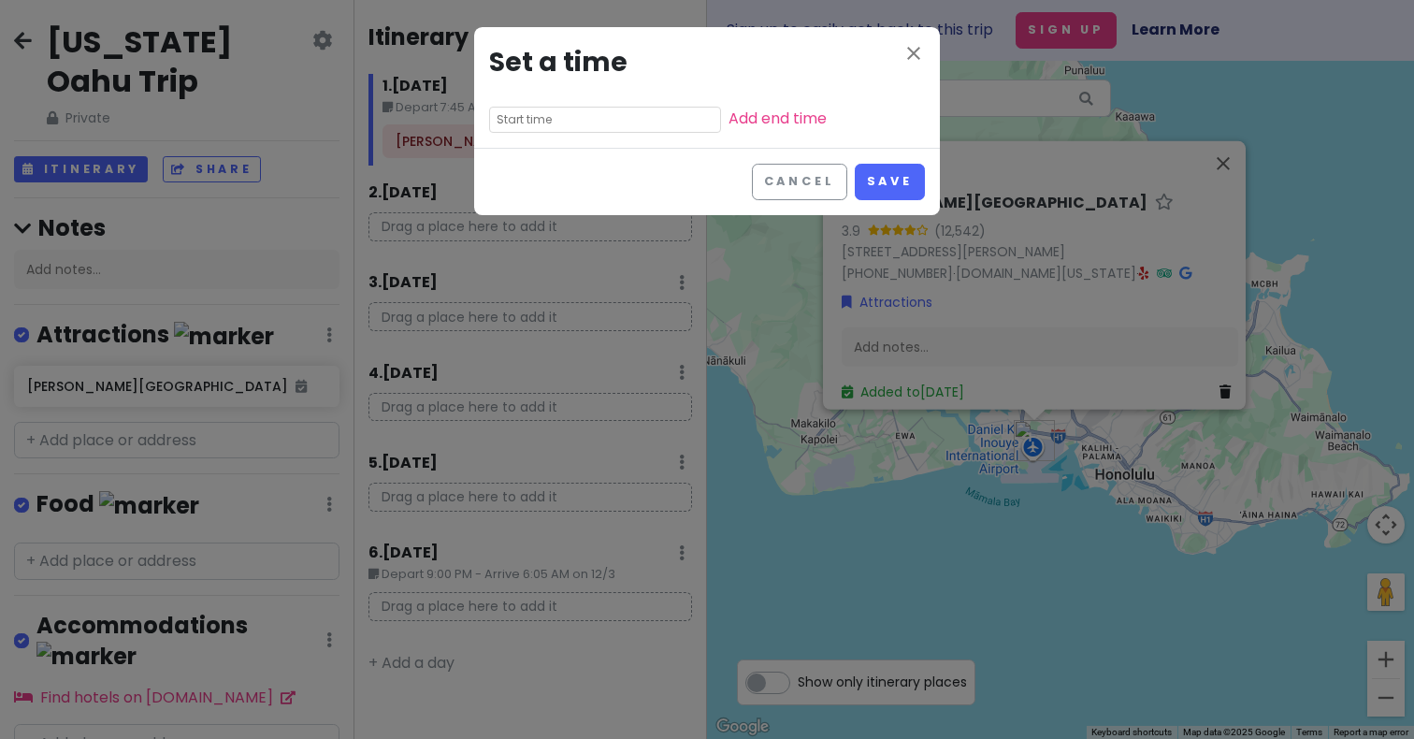
drag, startPoint x: 680, startPoint y: 43, endPoint x: 733, endPoint y: 89, distance: 70.3
click at [730, 89] on div "close Set a time Add end time" at bounding box center [707, 87] width 466 height 121
click at [919, 57] on icon "close" at bounding box center [913, 53] width 22 height 22
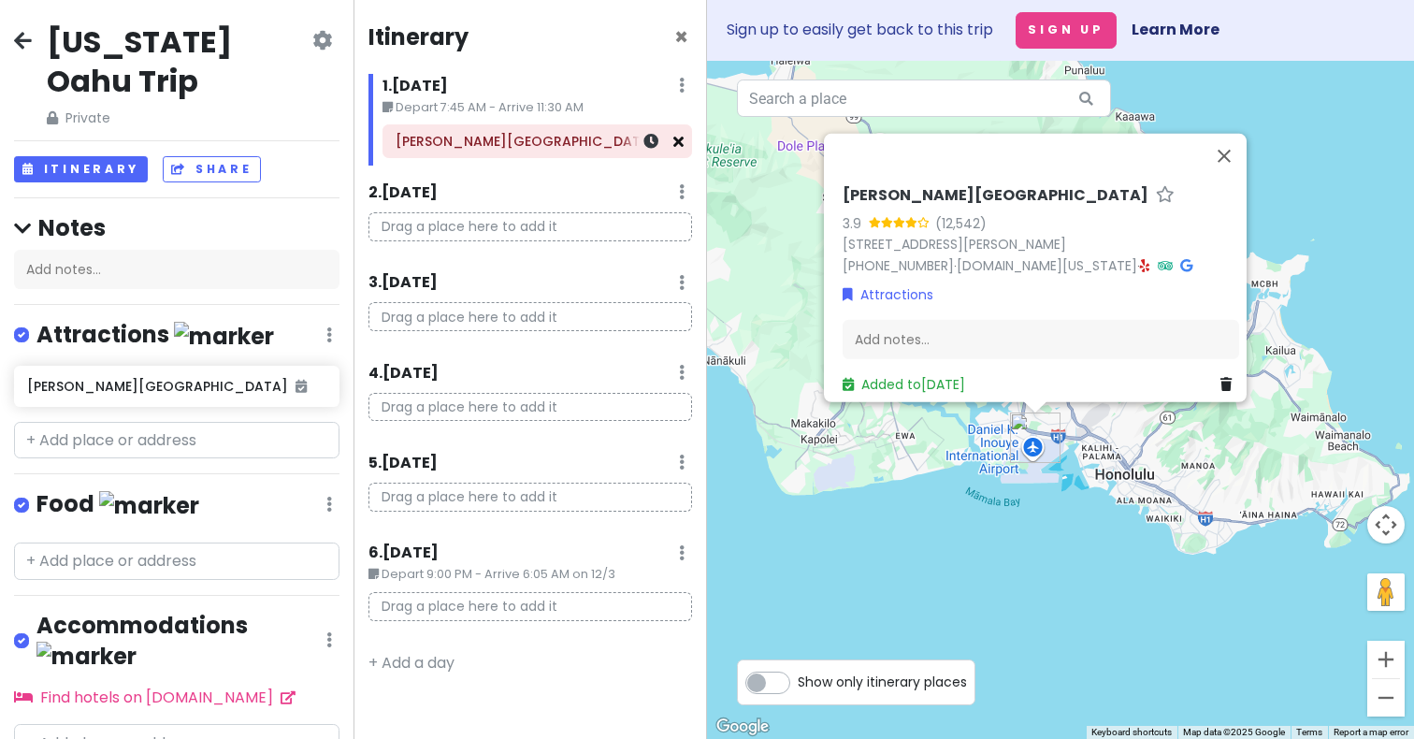
click at [678, 148] on icon at bounding box center [678, 141] width 10 height 15
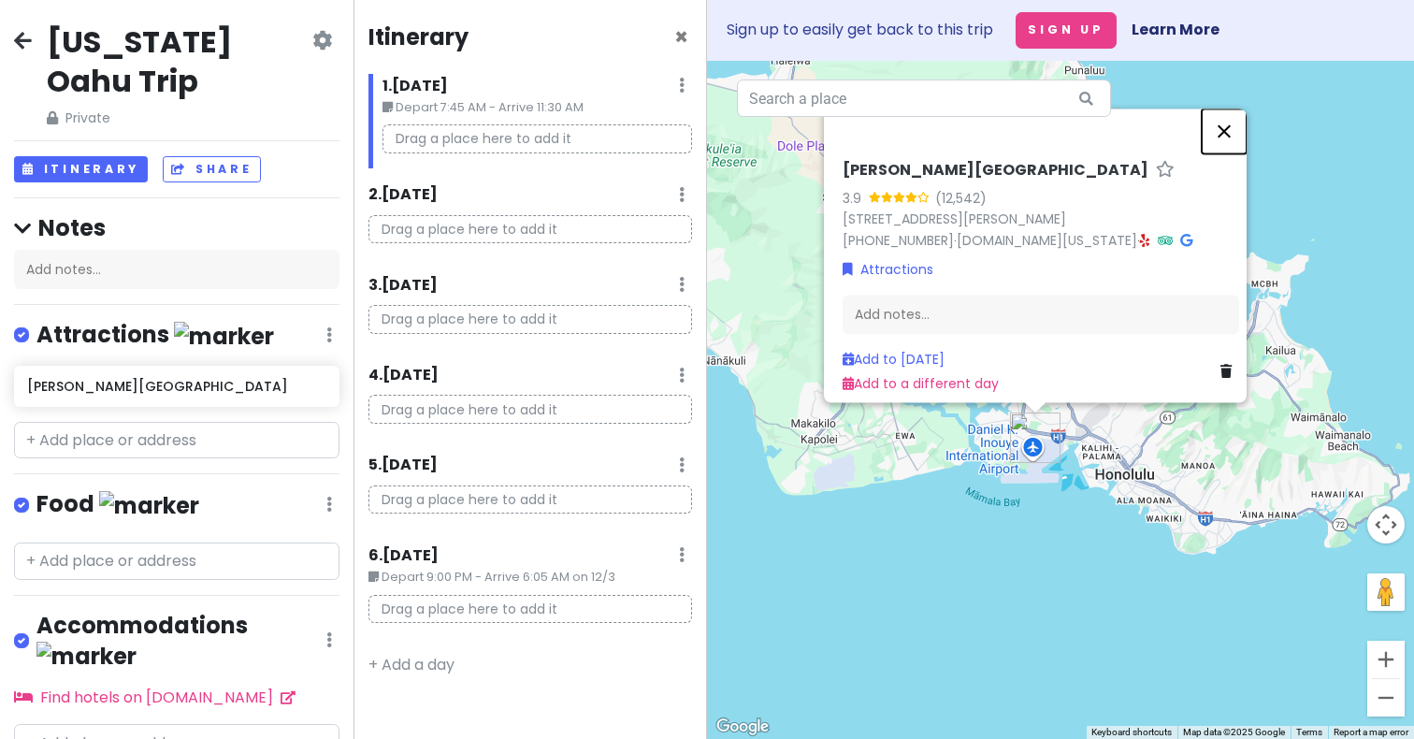
click at [1231, 127] on button "Close" at bounding box center [1224, 130] width 45 height 45
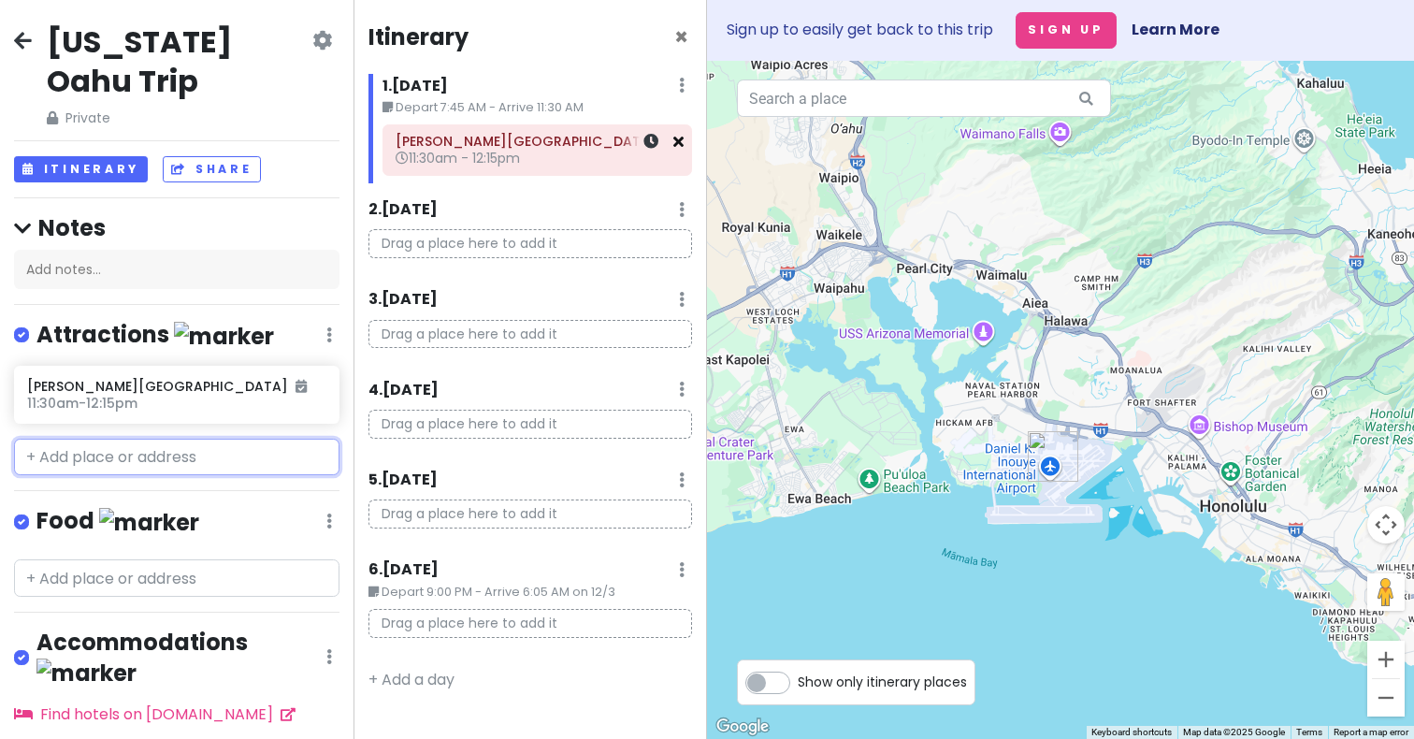
click at [677, 140] on icon at bounding box center [678, 141] width 10 height 15
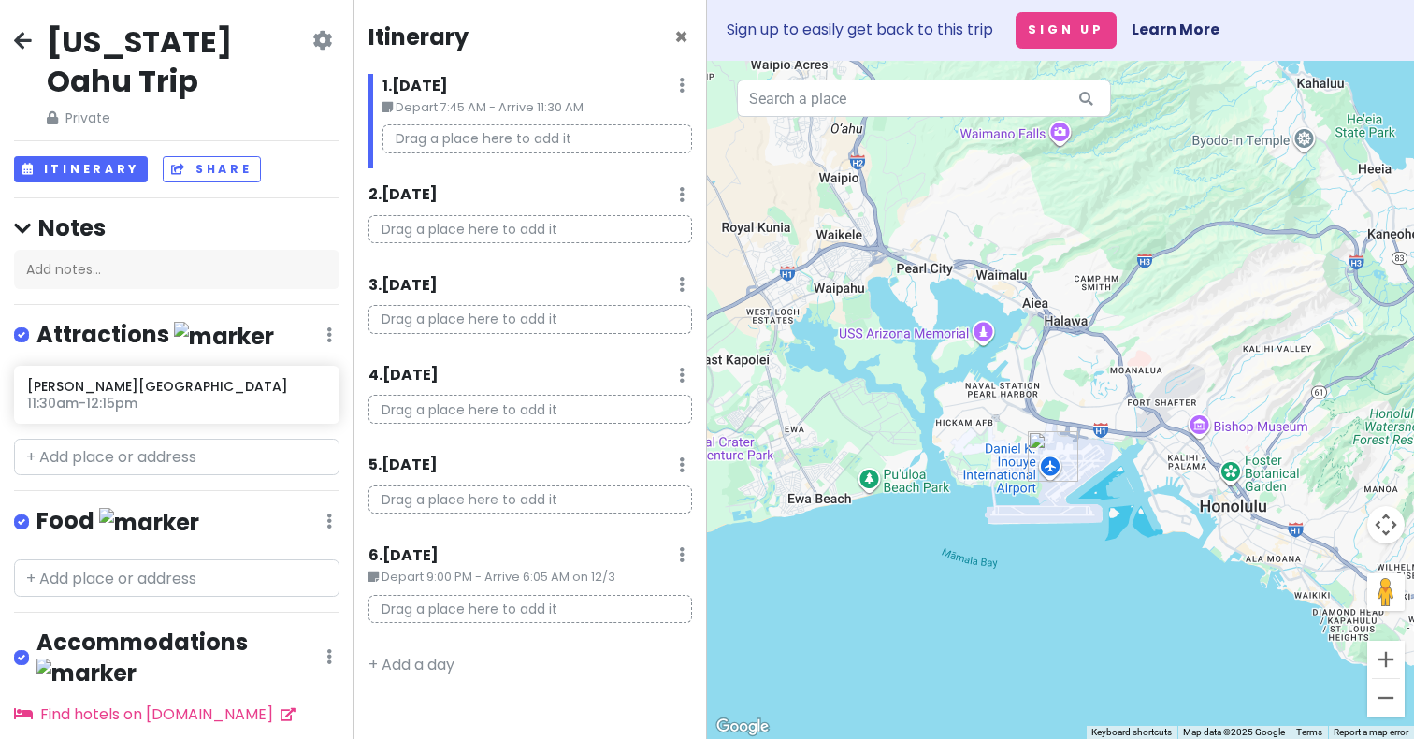
click at [604, 166] on div "Drag a place here to add it" at bounding box center [537, 146] width 338 height 44
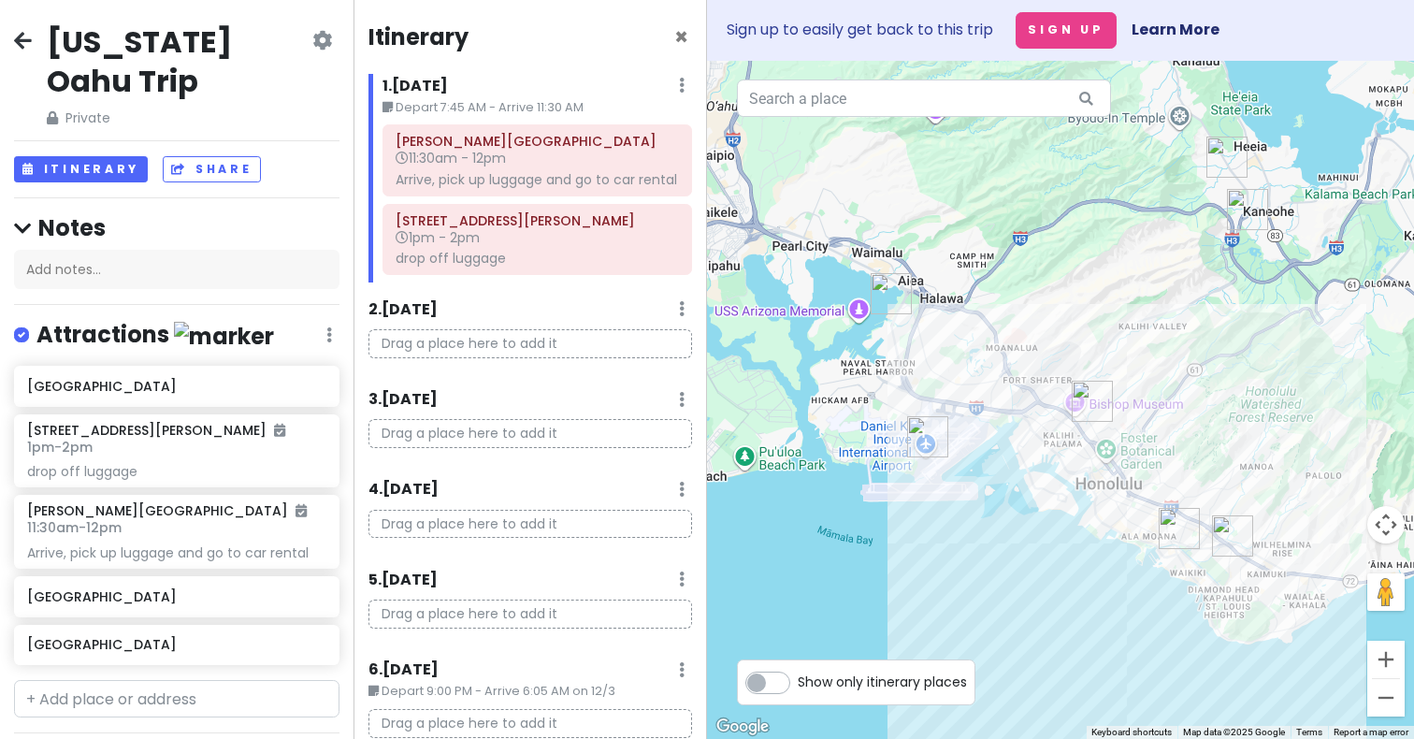
drag, startPoint x: 1233, startPoint y: 561, endPoint x: 1082, endPoint y: 524, distance: 155.1
click at [1082, 524] on div at bounding box center [1060, 400] width 707 height 678
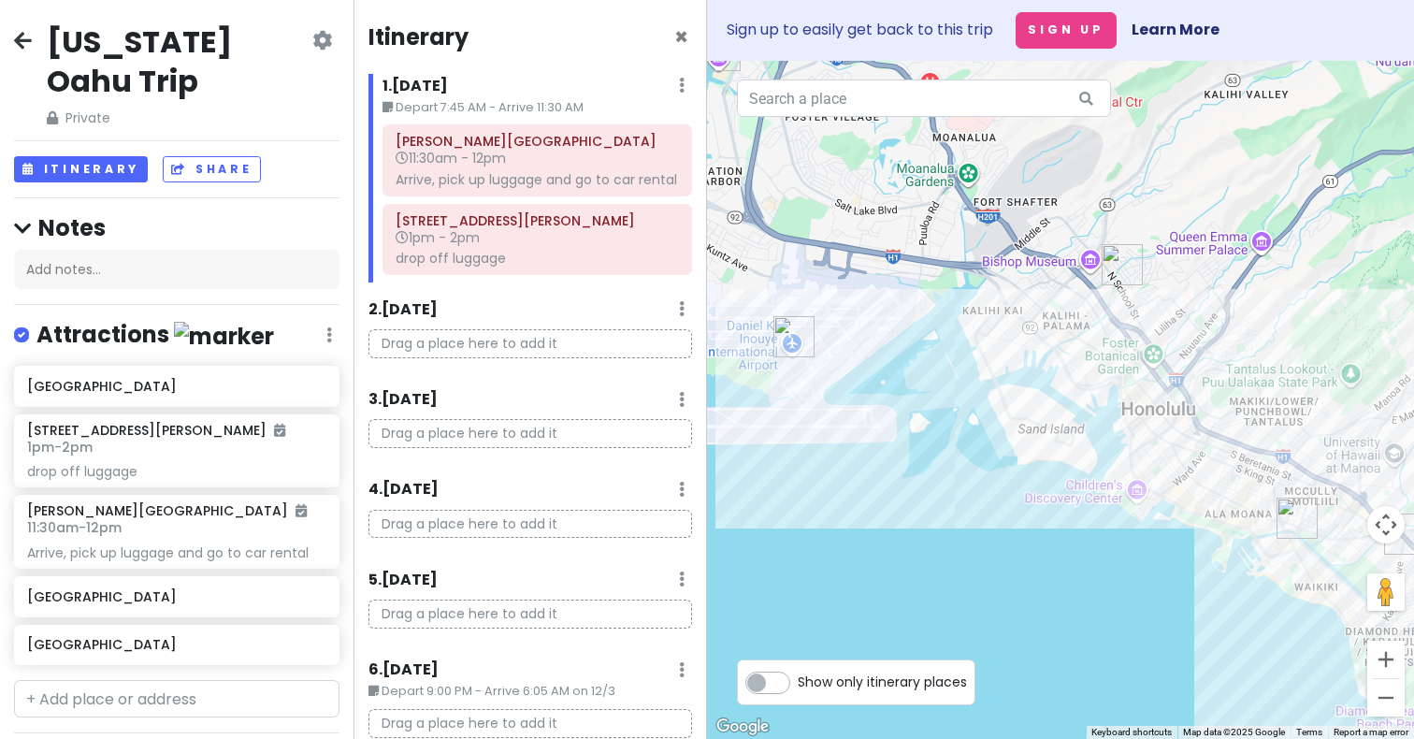
drag, startPoint x: 915, startPoint y: 412, endPoint x: 971, endPoint y: 369, distance: 70.7
click at [971, 369] on div at bounding box center [1060, 400] width 707 height 678
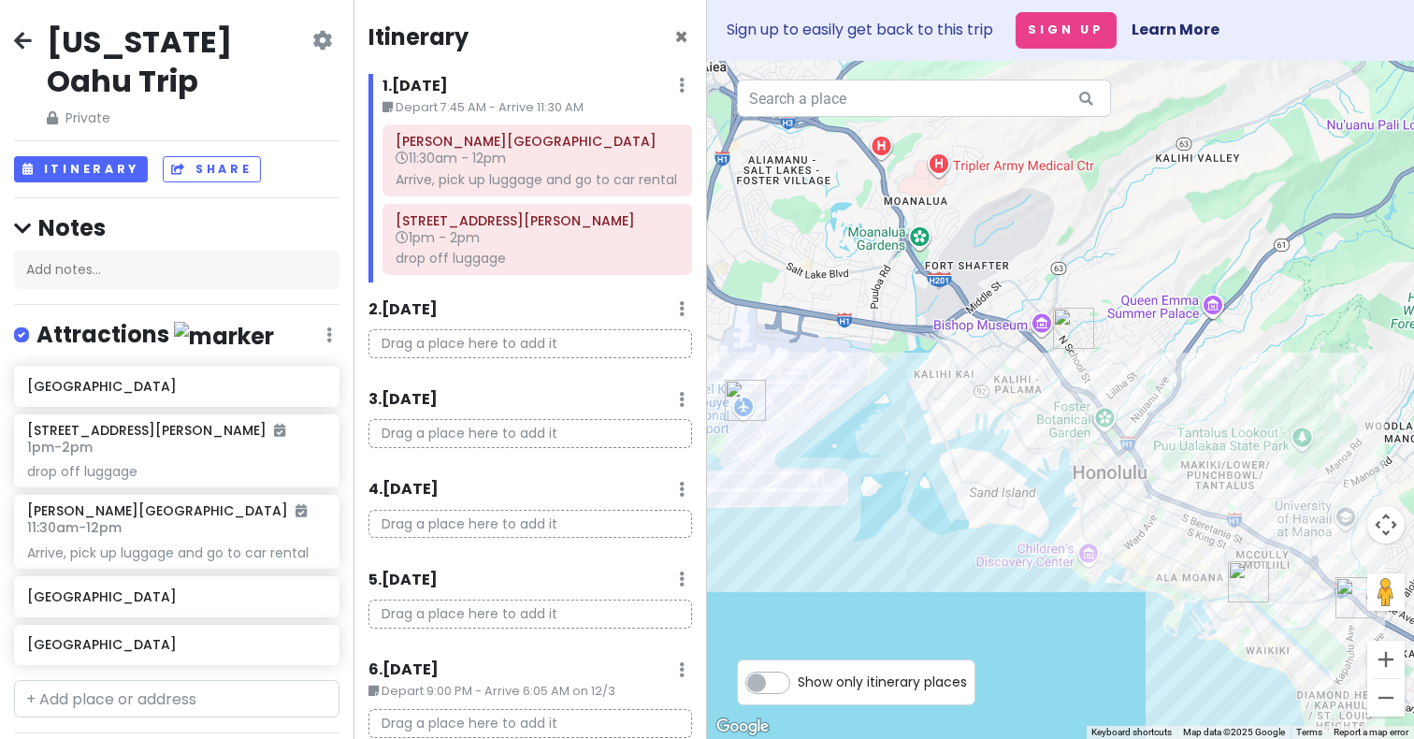
drag, startPoint x: 1113, startPoint y: 420, endPoint x: 1062, endPoint y: 486, distance: 83.4
click at [1062, 486] on div at bounding box center [1060, 400] width 707 height 678
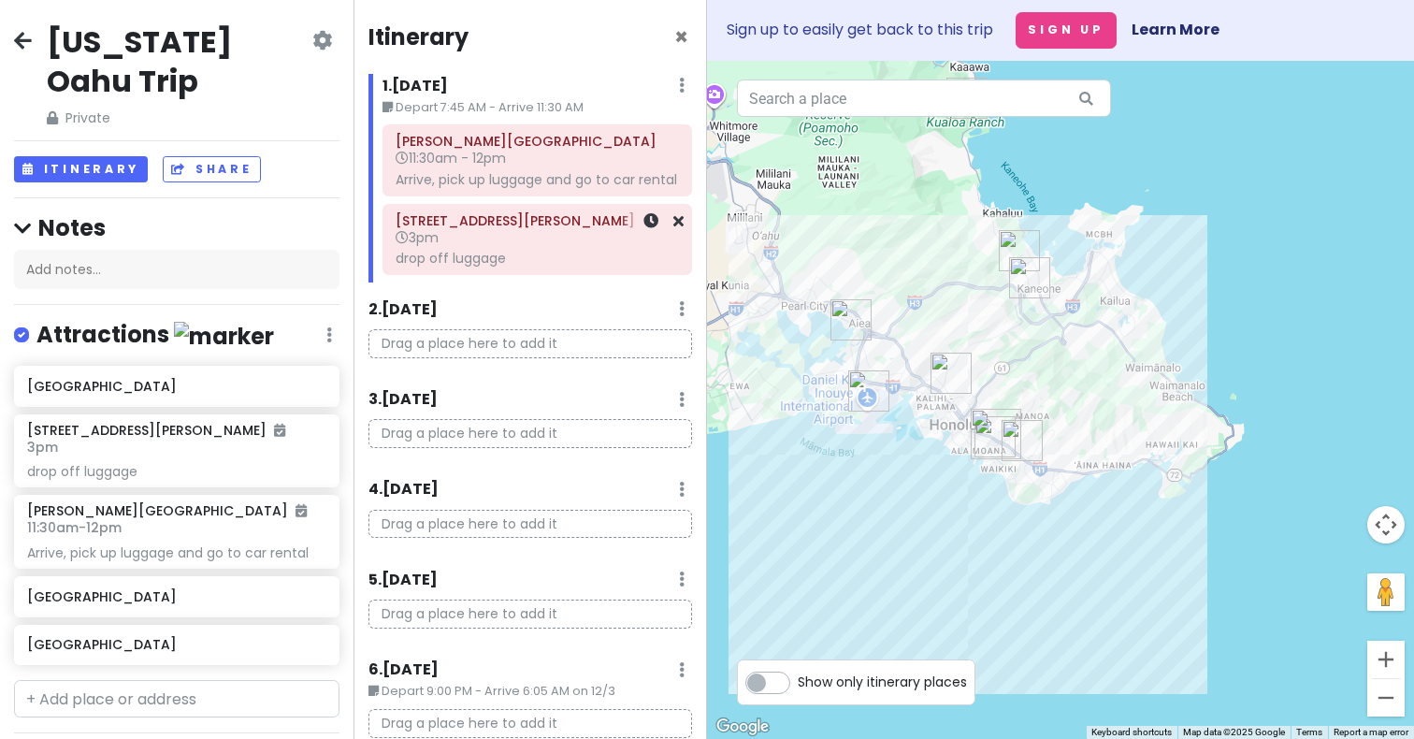
click at [519, 240] on h6 "3pm" at bounding box center [537, 237] width 283 height 17
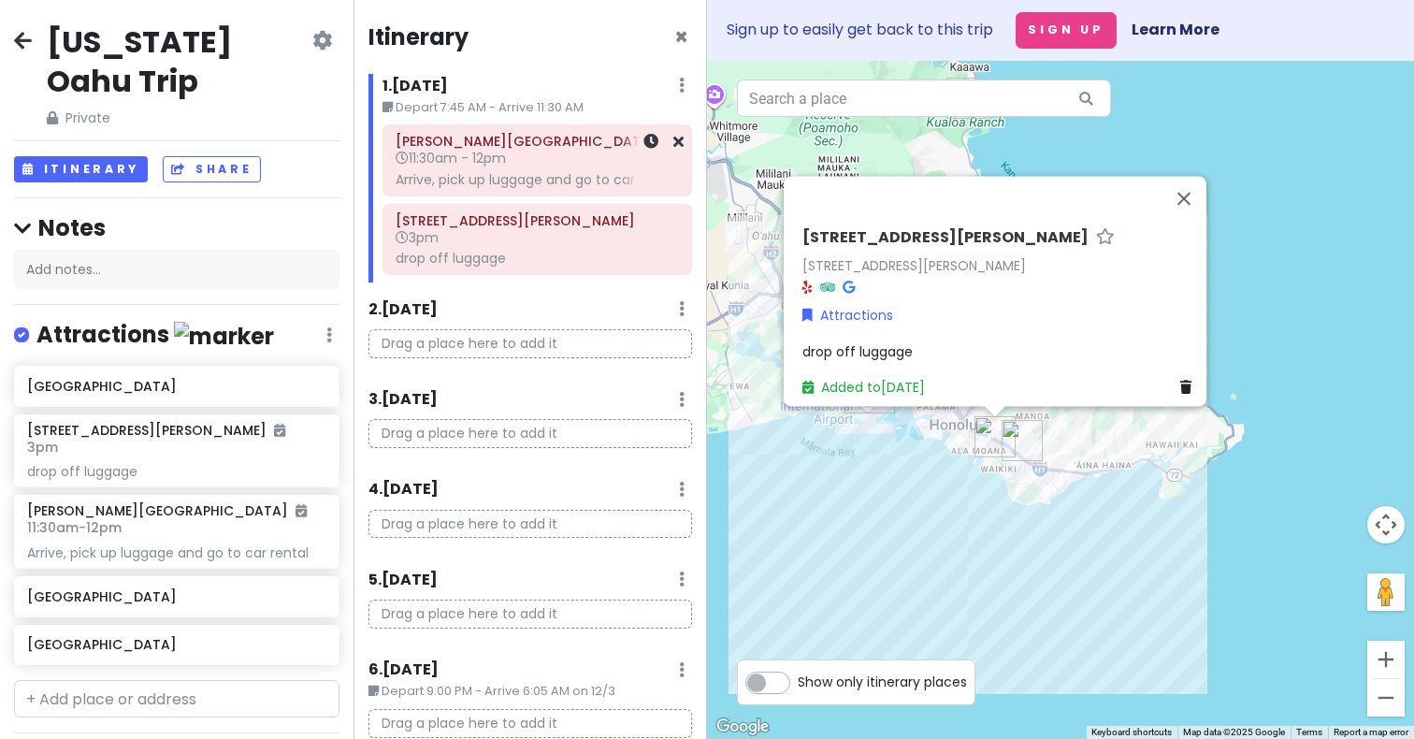
click at [524, 166] on h6 "11:30am - 12pm" at bounding box center [537, 158] width 283 height 17
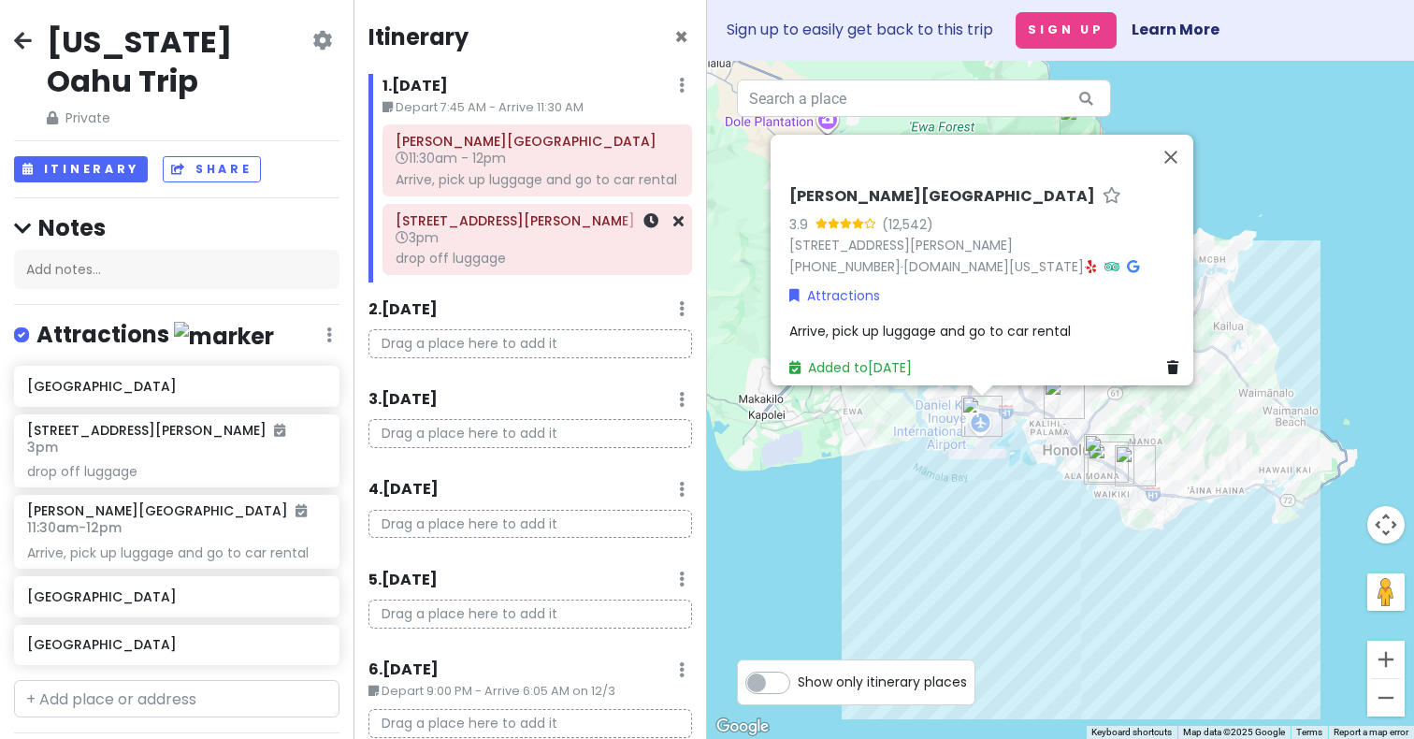
click at [507, 256] on div "drop off luggage" at bounding box center [537, 258] width 283 height 17
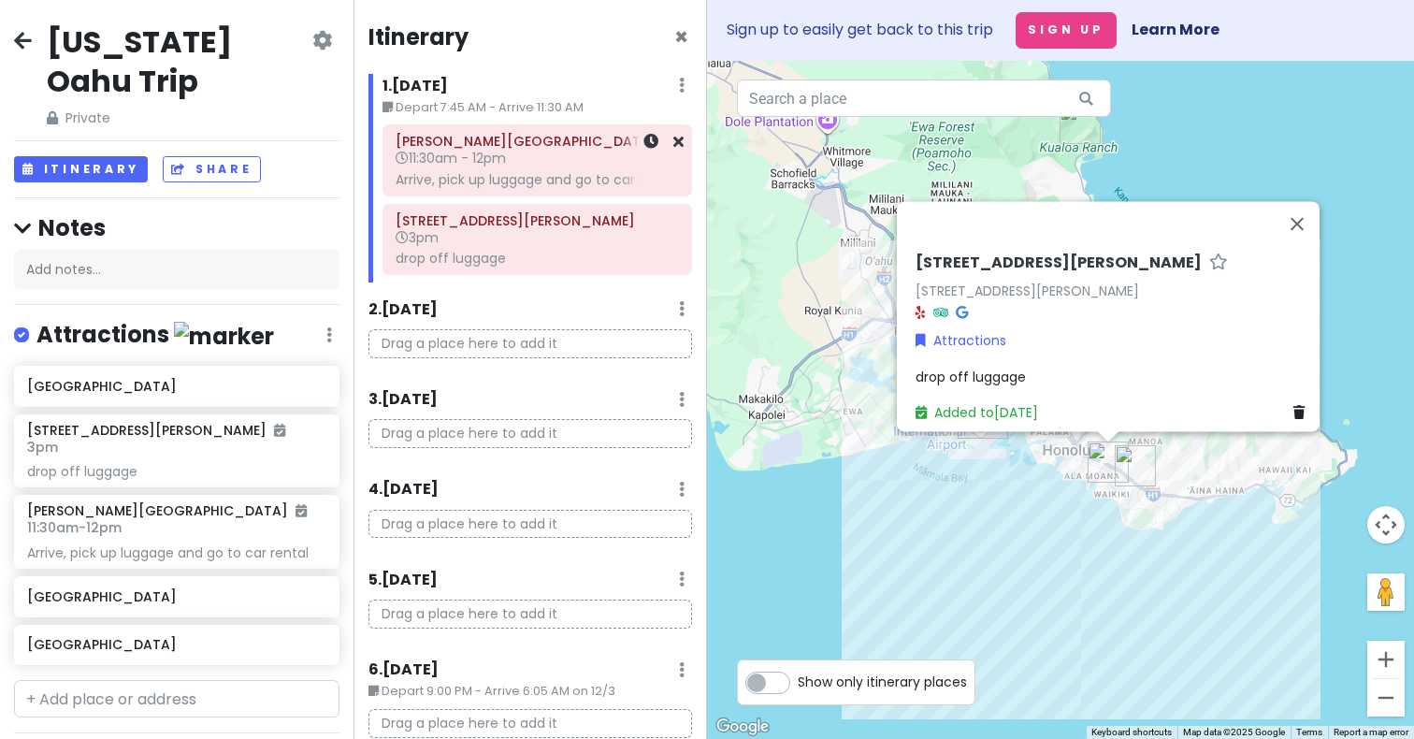
click at [539, 180] on div "Arrive, pick up luggage and go to car rental" at bounding box center [537, 179] width 283 height 17
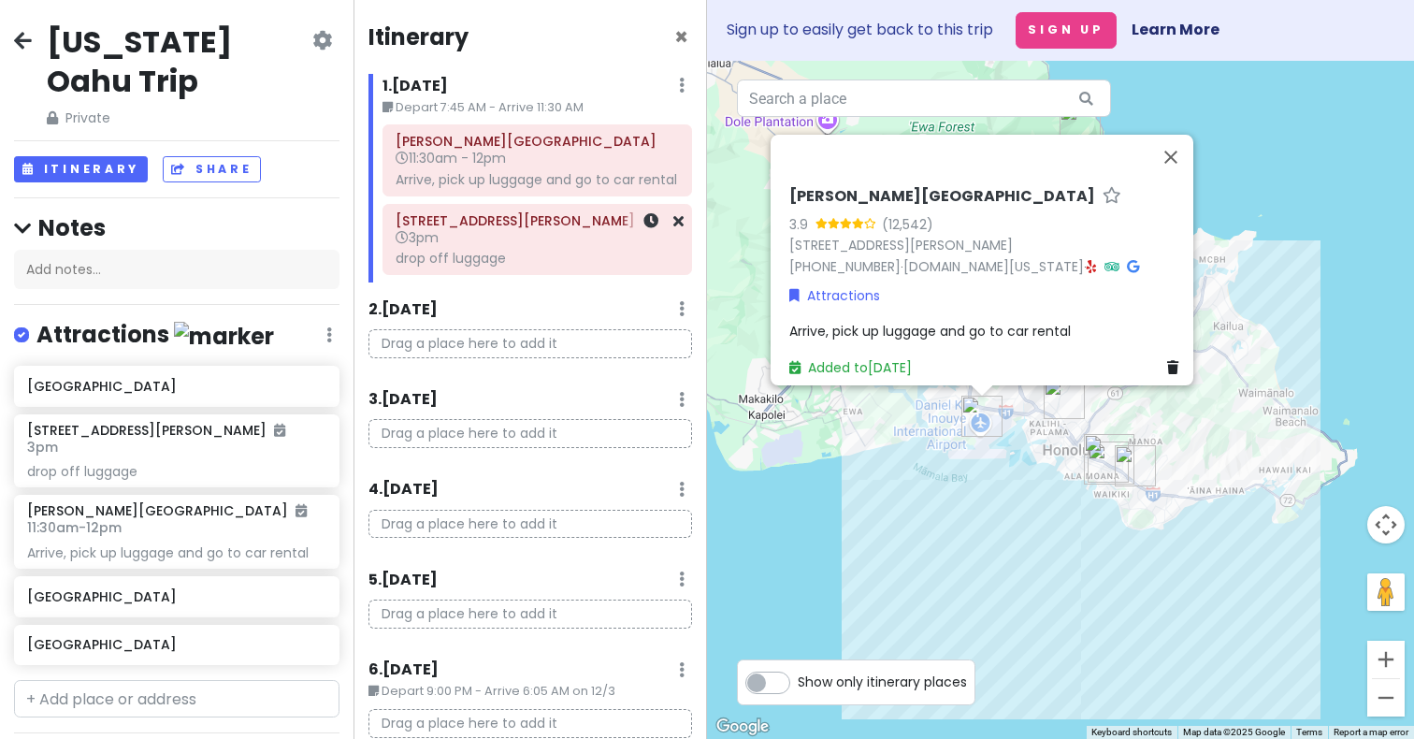
click at [497, 246] on div "1909 [GEOGRAPHIC_DATA] 3pm drop off luggage" at bounding box center [537, 240] width 283 height 64
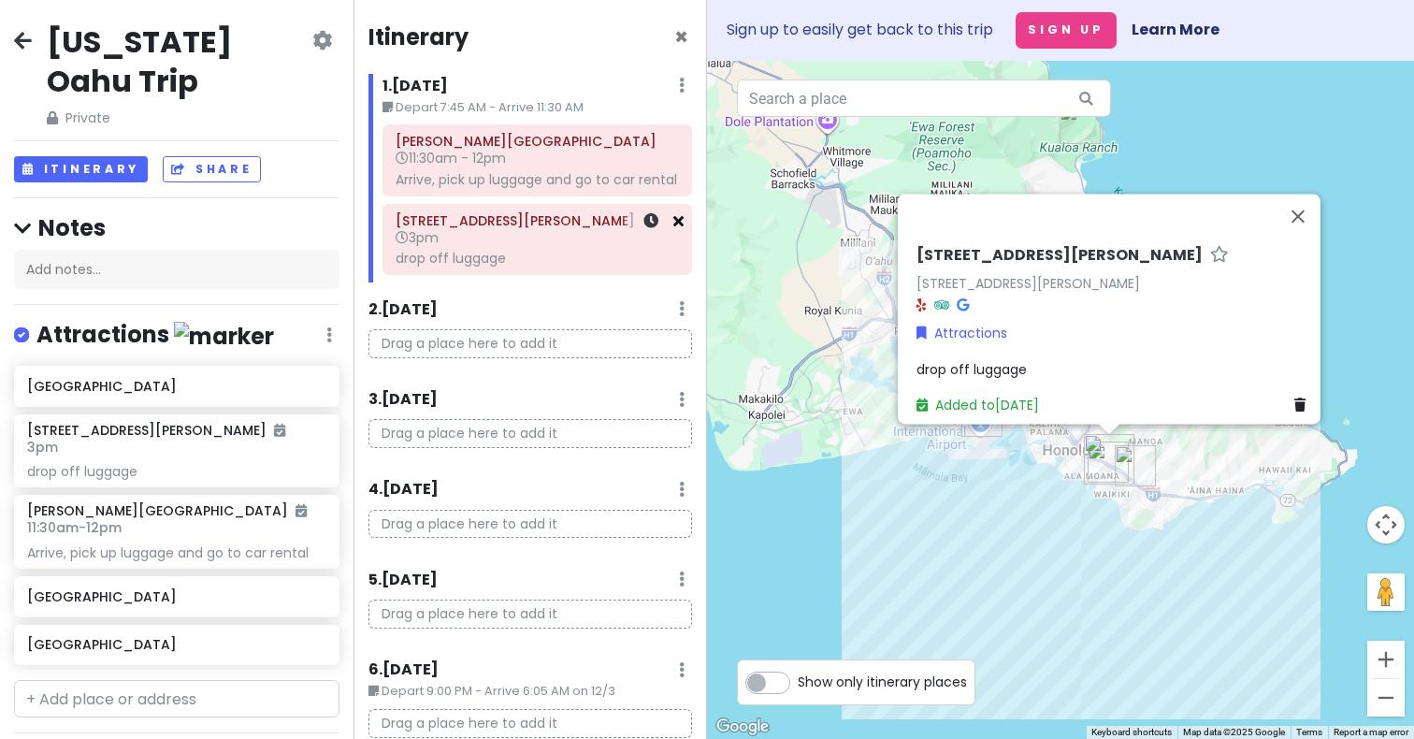
click at [679, 223] on icon at bounding box center [678, 220] width 10 height 15
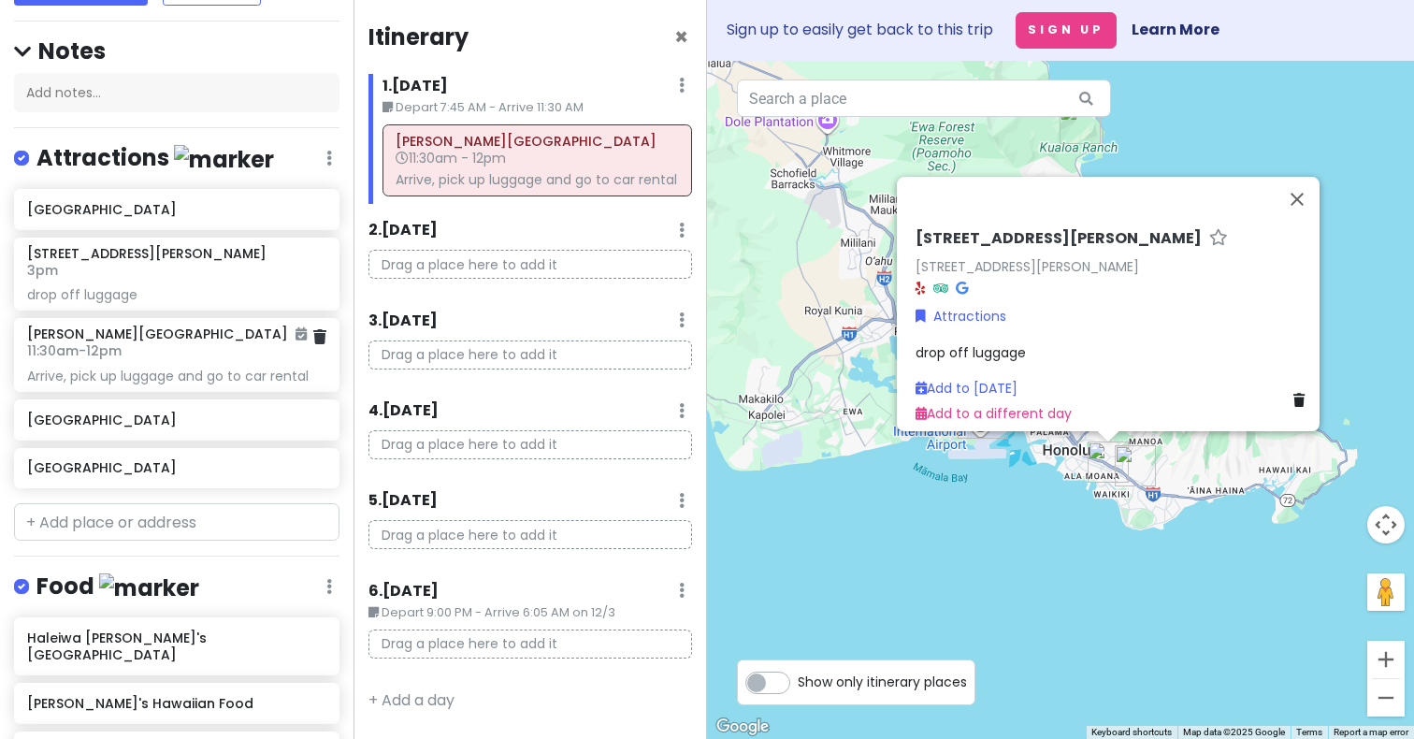
scroll to position [213, 0]
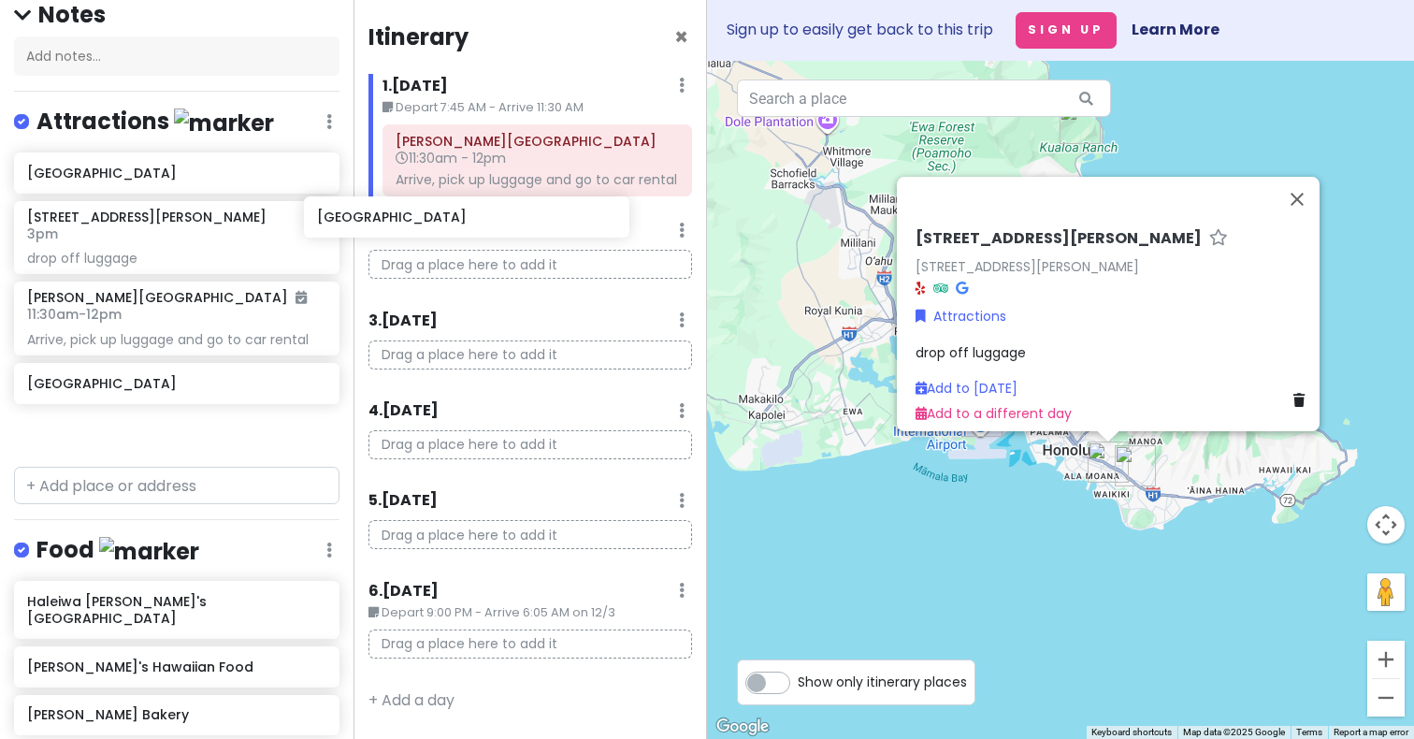
drag, startPoint x: 195, startPoint y: 430, endPoint x: 496, endPoint y: 218, distance: 368.4
click at [493, 217] on div "[US_STATE] Oahu Trip Private Change Dates Make a Copy Delete Trip Go Pro ⚡️ Giv…" at bounding box center [707, 369] width 1414 height 739
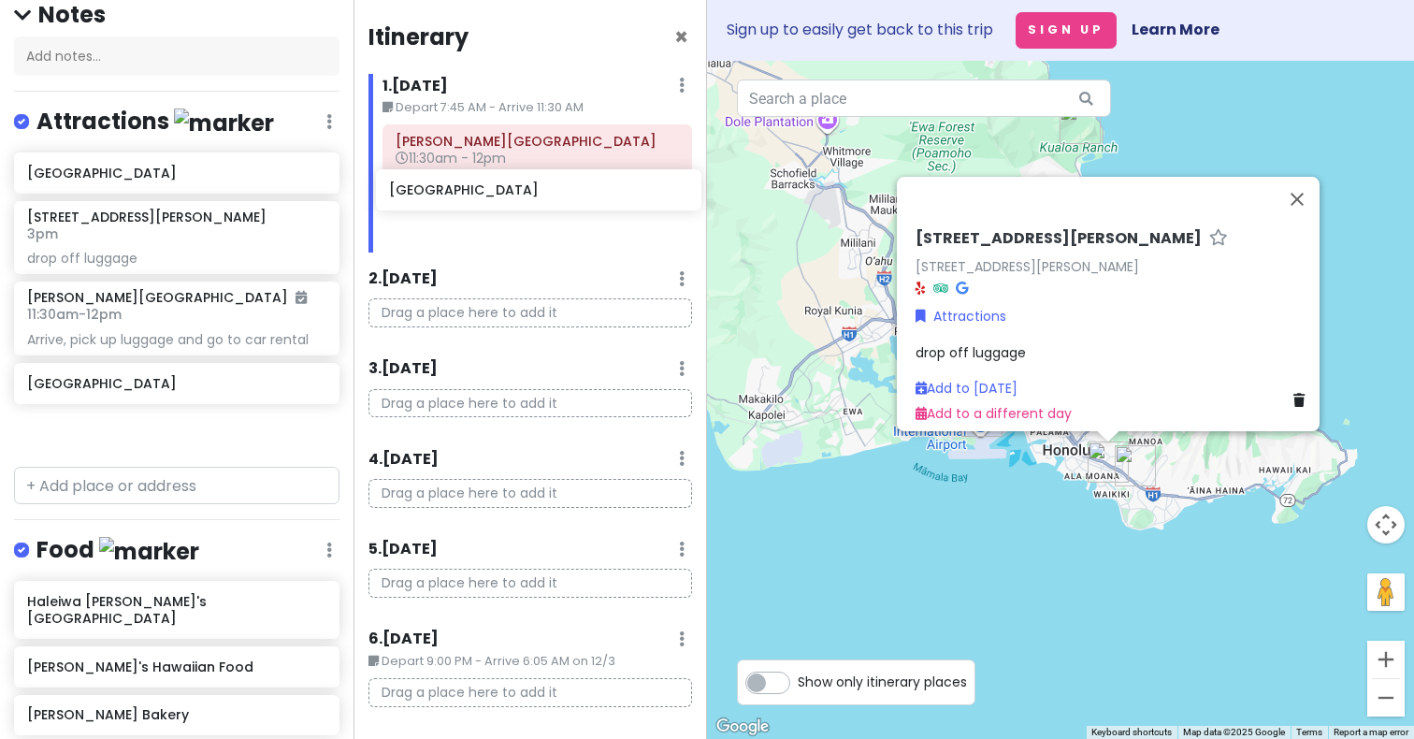
drag, startPoint x: 163, startPoint y: 444, endPoint x: 525, endPoint y: 203, distance: 435.0
click at [525, 204] on div "[US_STATE] Oahu Trip Private Change Dates Make a Copy Delete Trip Go Pro ⚡️ Giv…" at bounding box center [707, 369] width 1414 height 739
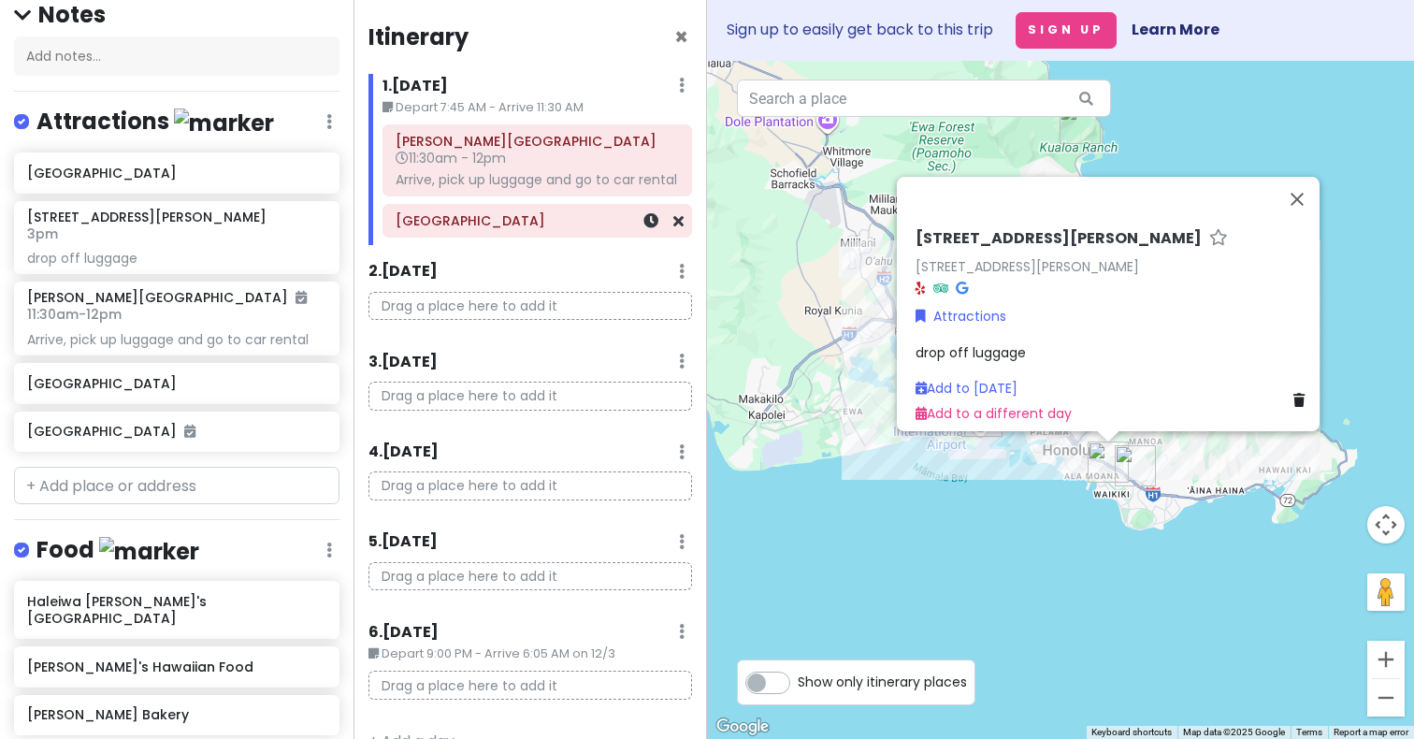
click at [560, 226] on h6 "[GEOGRAPHIC_DATA]" at bounding box center [537, 220] width 283 height 17
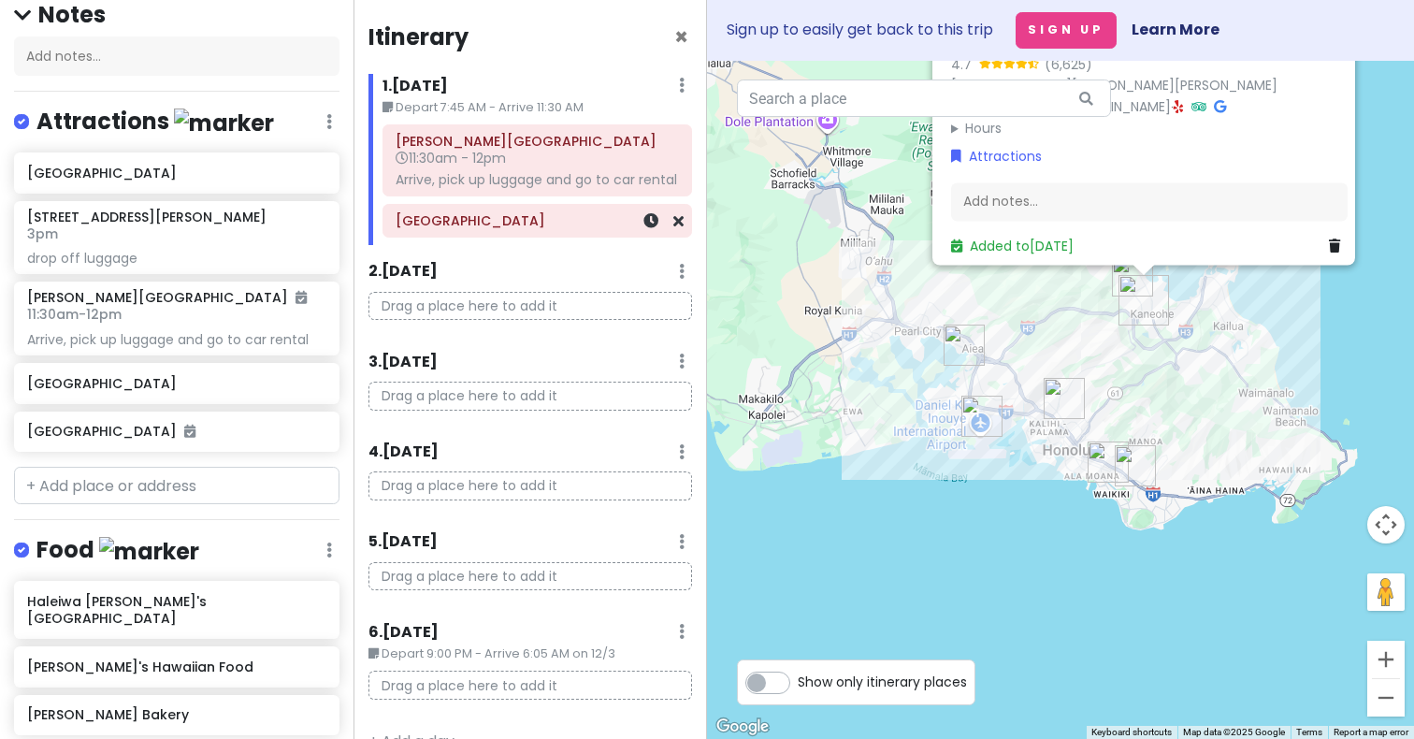
click at [560, 226] on h6 "[GEOGRAPHIC_DATA]" at bounding box center [537, 220] width 283 height 17
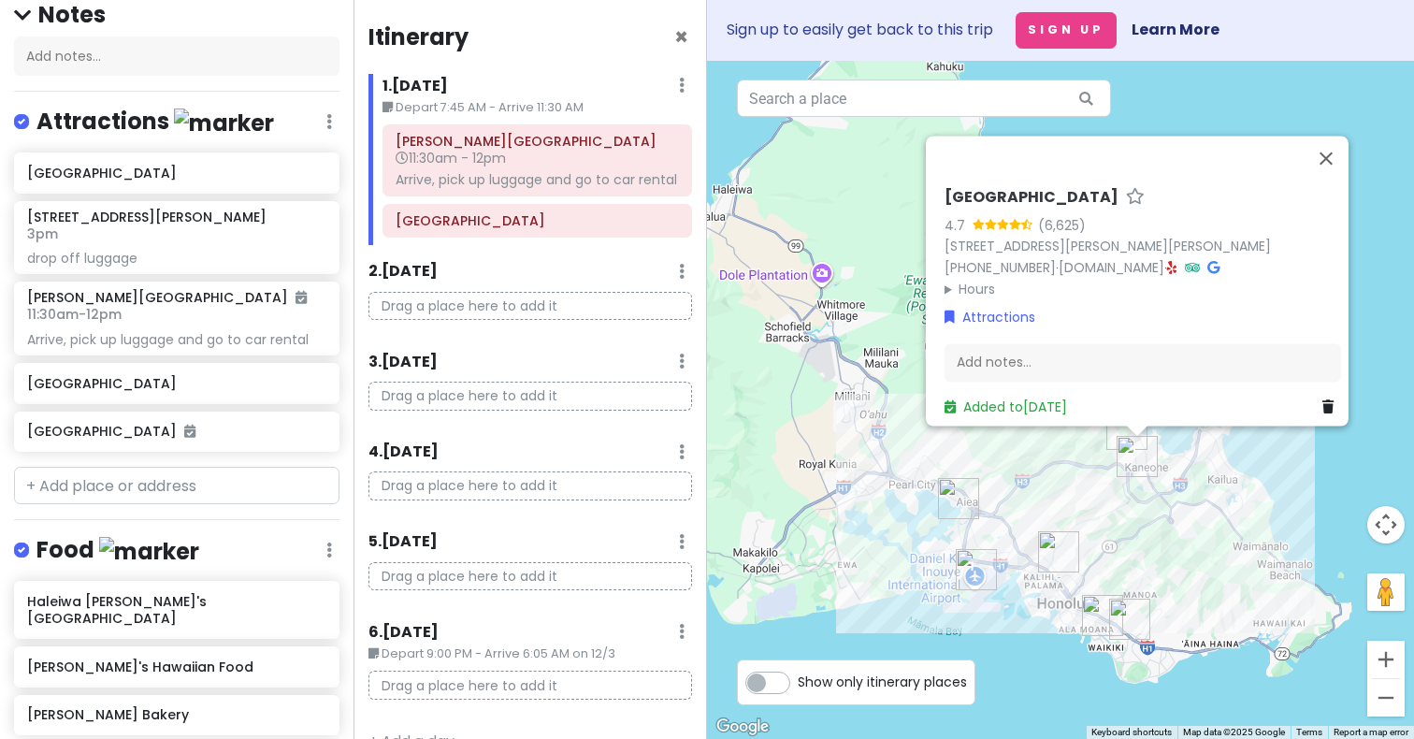
click at [546, 253] on div "Itinerary × 1 . [DATE] Edit Day Notes Delete Day Depart 7:45 AM - Arrive 11:30 …" at bounding box center [531, 369] width 354 height 739
click at [1340, 153] on button "Close" at bounding box center [1326, 158] width 45 height 45
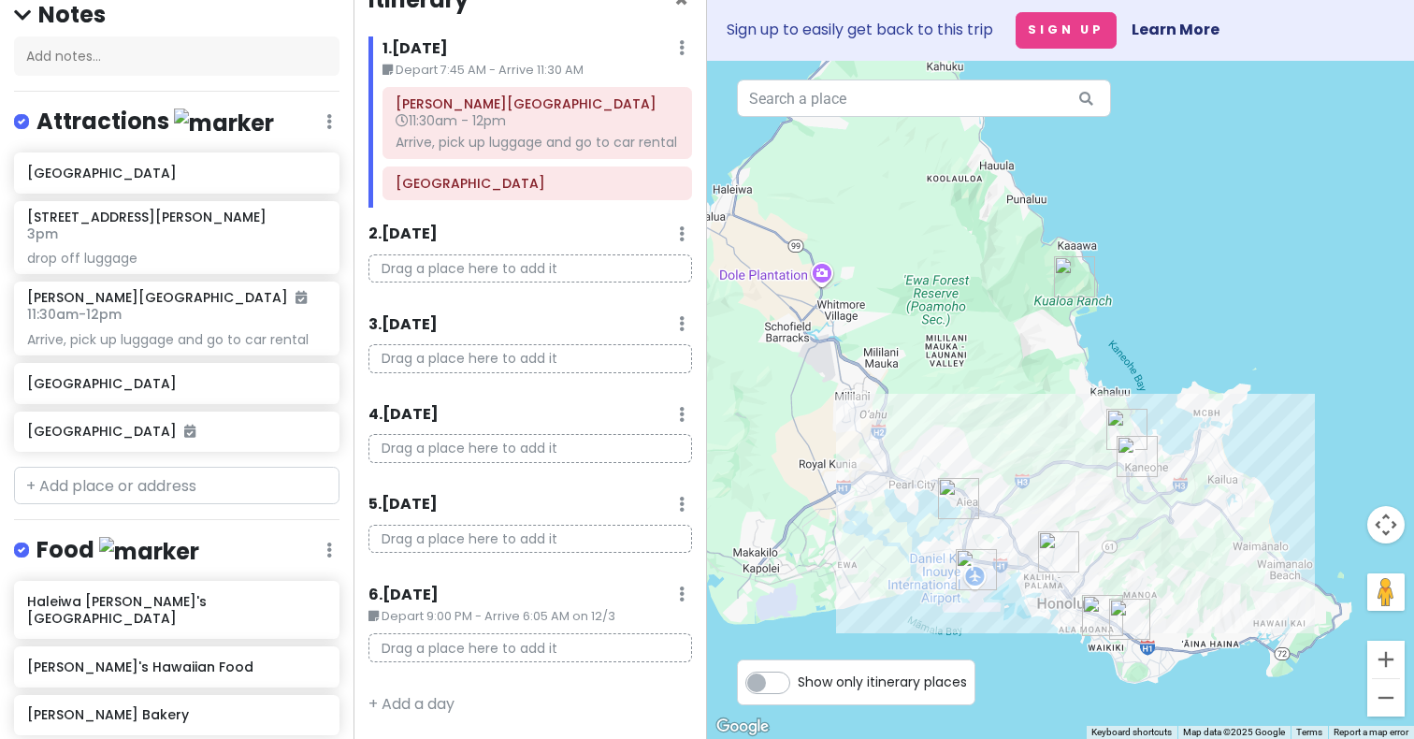
scroll to position [0, 0]
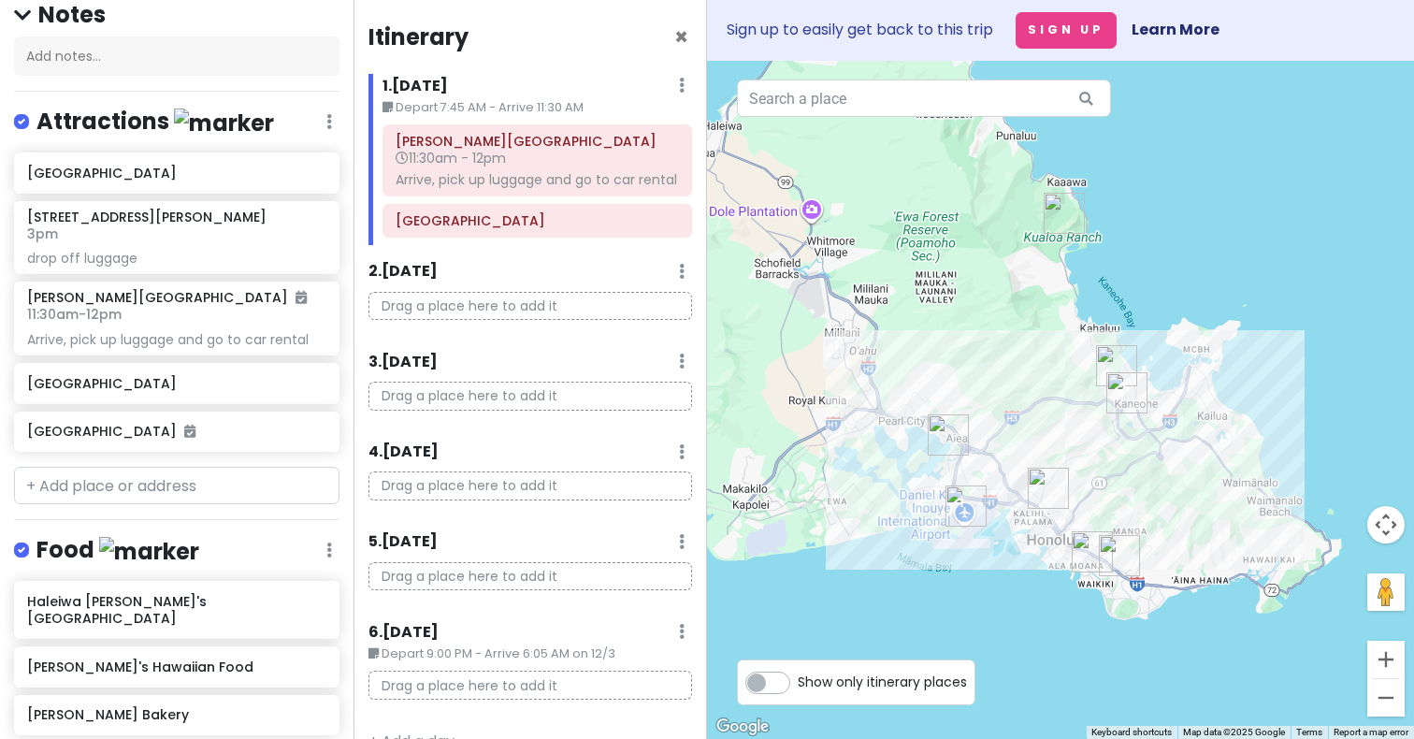
drag, startPoint x: 961, startPoint y: 420, endPoint x: 929, endPoint y: 322, distance: 103.5
click at [929, 322] on div at bounding box center [1060, 400] width 707 height 678
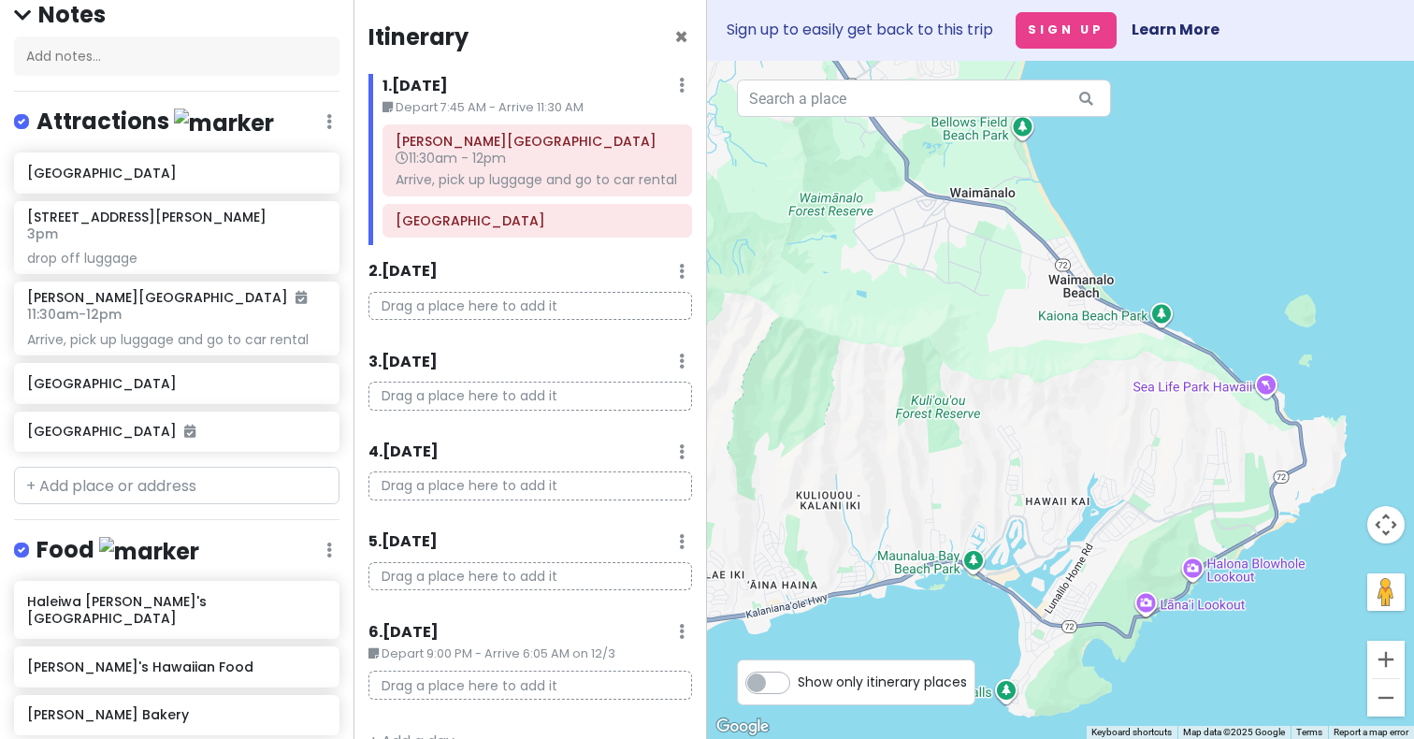
drag, startPoint x: 1243, startPoint y: 560, endPoint x: 1118, endPoint y: 478, distance: 149.9
click at [1118, 479] on div at bounding box center [1060, 400] width 707 height 678
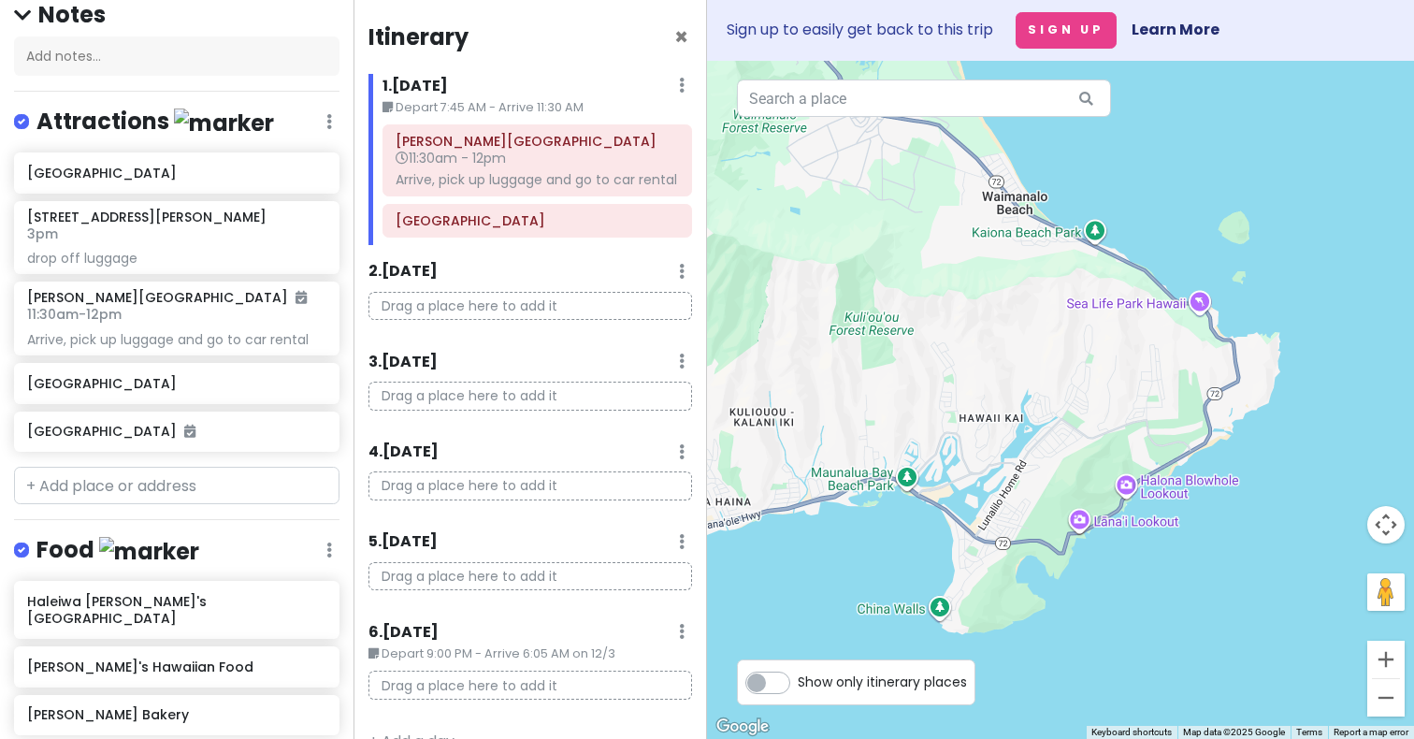
drag, startPoint x: 1159, startPoint y: 343, endPoint x: 1159, endPoint y: 442, distance: 99.1
click at [1159, 442] on div at bounding box center [1060, 400] width 707 height 678
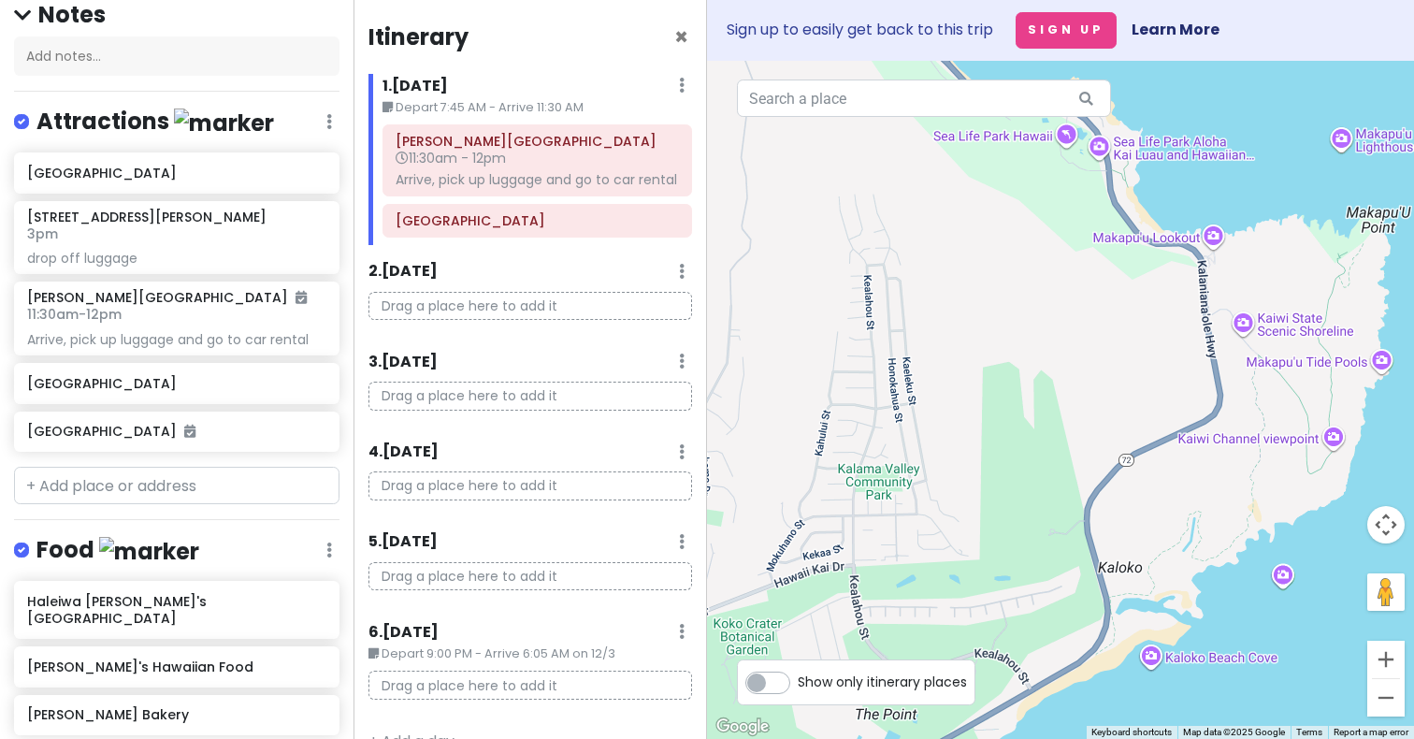
drag, startPoint x: 1113, startPoint y: 511, endPoint x: 1122, endPoint y: 344, distance: 166.7
click at [1121, 346] on div at bounding box center [1060, 400] width 707 height 678
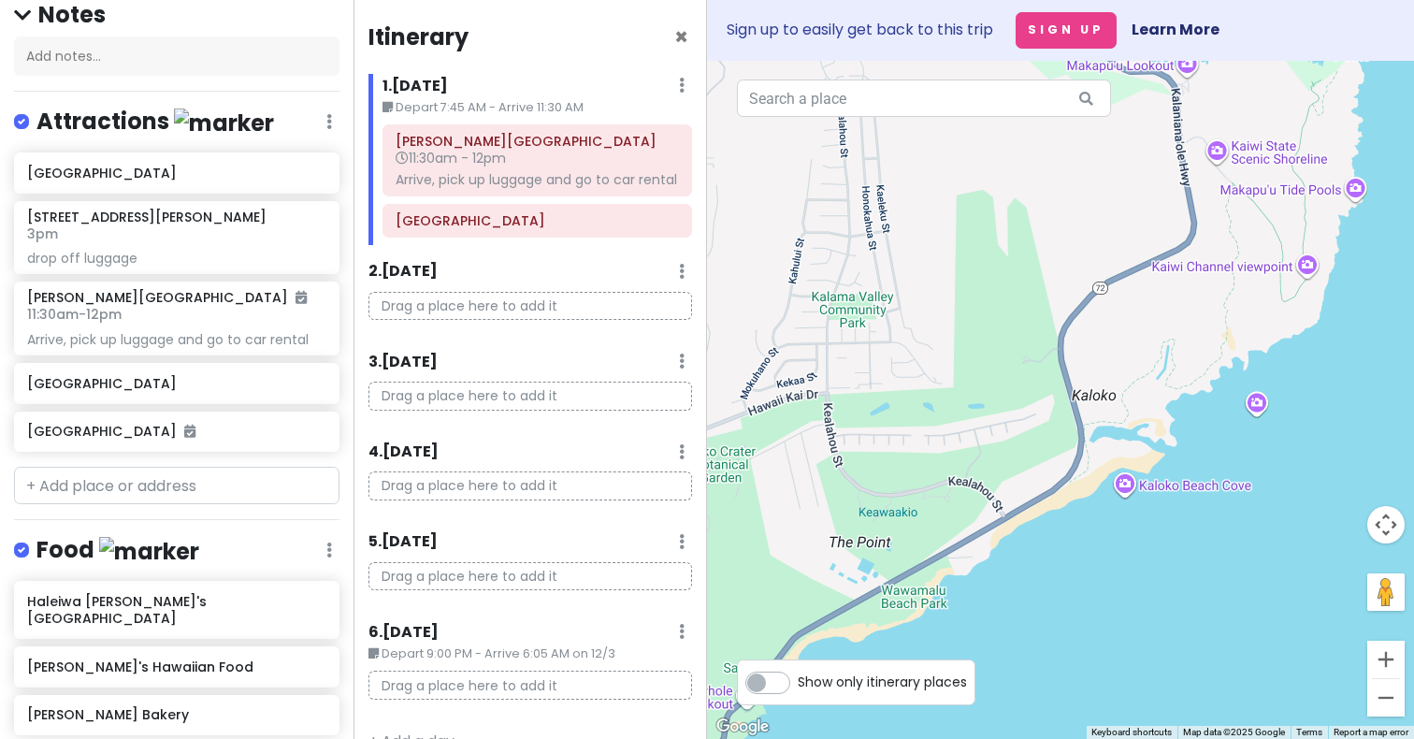
drag, startPoint x: 982, startPoint y: 304, endPoint x: 1049, endPoint y: 473, distance: 182.2
click at [1045, 462] on div at bounding box center [1060, 400] width 707 height 678
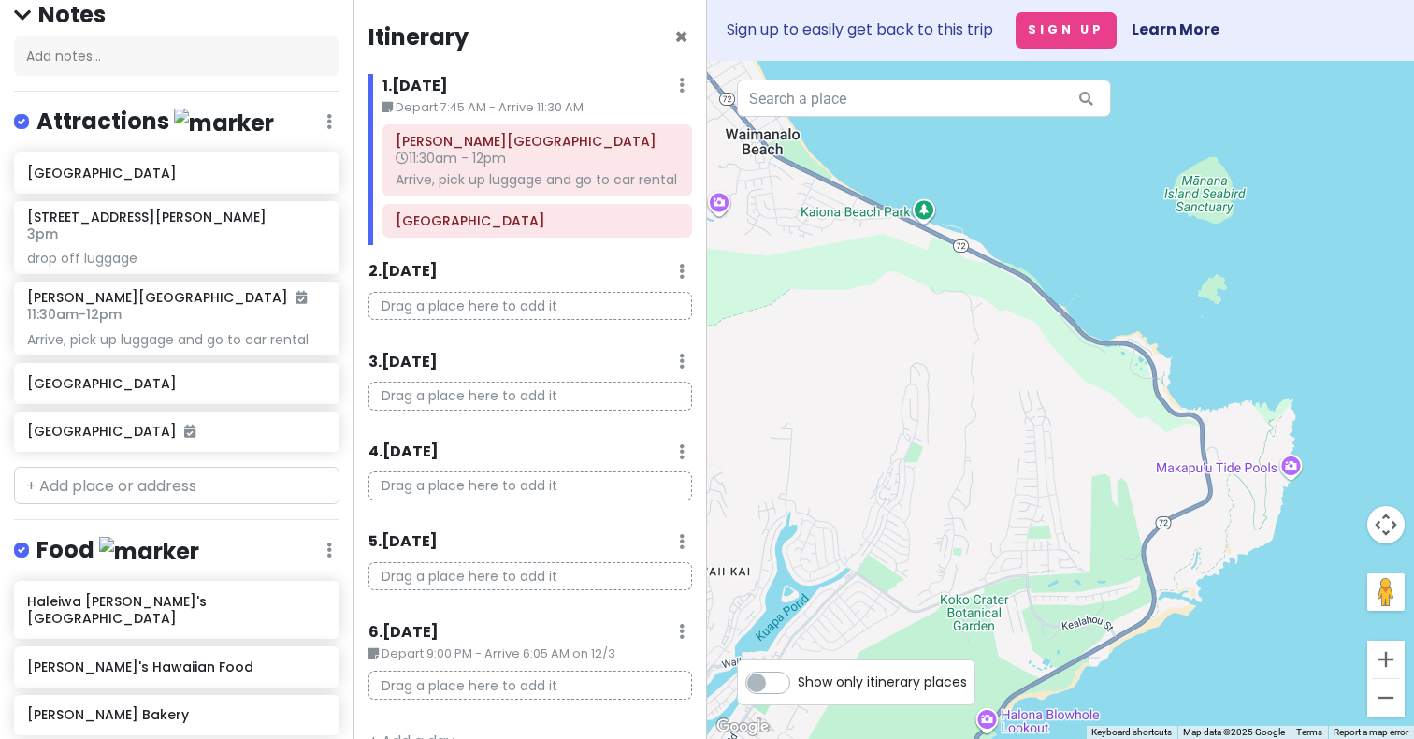
drag, startPoint x: 1000, startPoint y: 494, endPoint x: 1071, endPoint y: 441, distance: 88.3
click at [1071, 441] on div at bounding box center [1060, 400] width 707 height 678
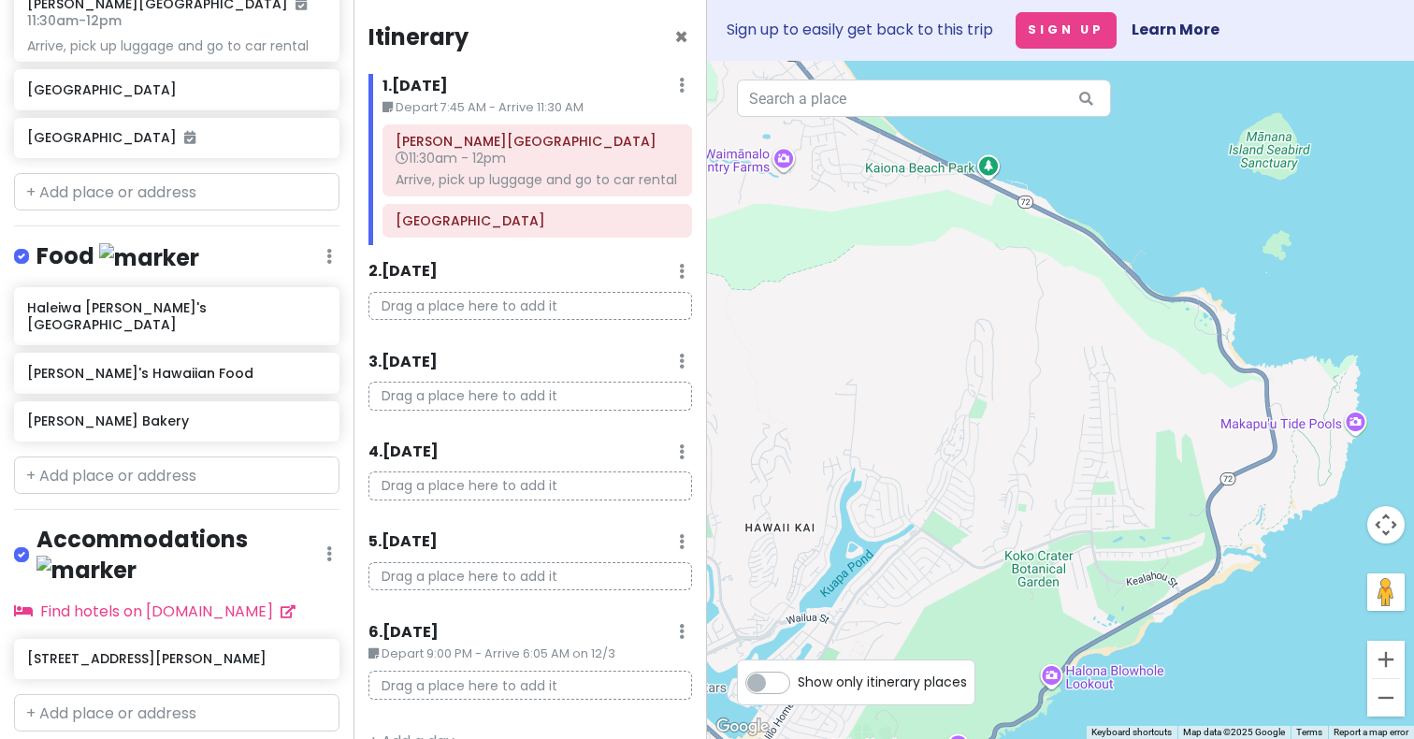
scroll to position [517, 0]
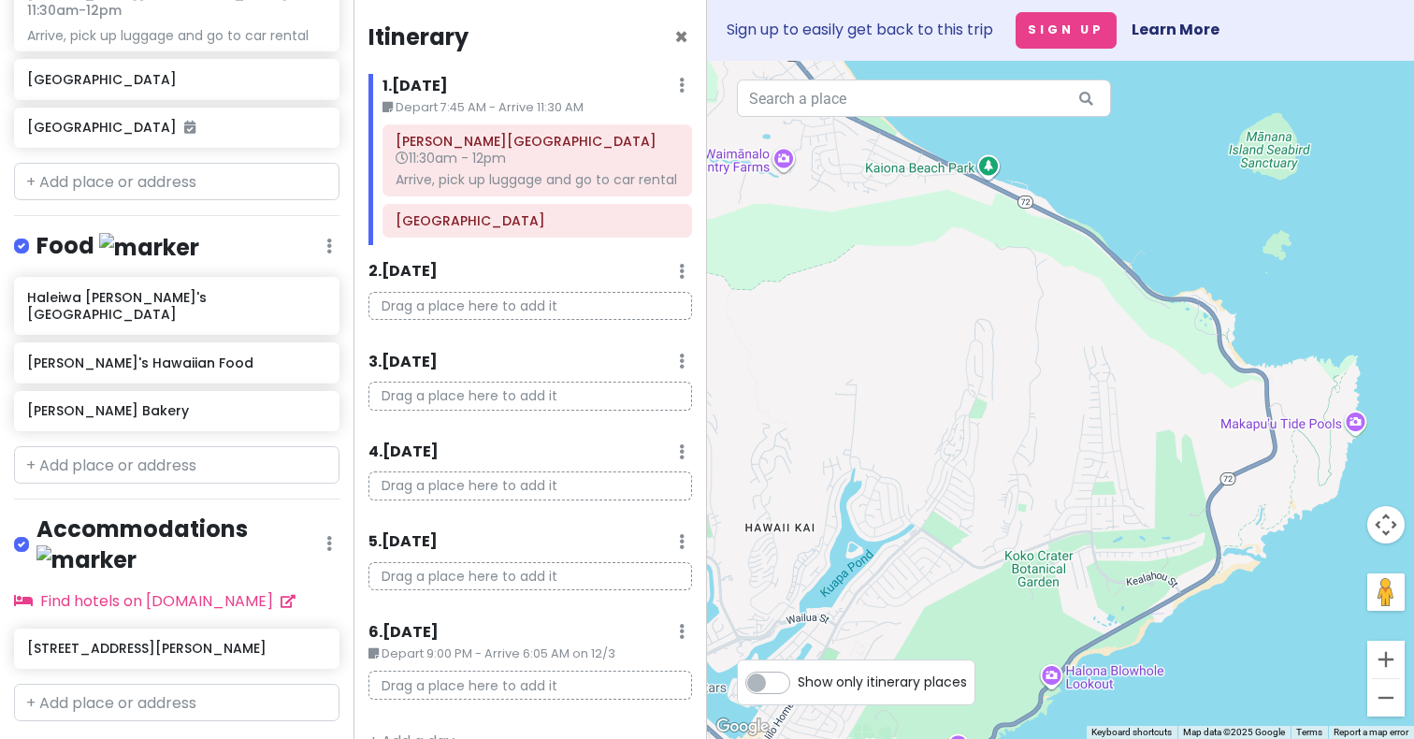
click at [1360, 426] on div at bounding box center [1060, 400] width 707 height 678
click at [1357, 428] on div at bounding box center [1060, 400] width 707 height 678
click at [1291, 428] on div at bounding box center [1060, 400] width 707 height 678
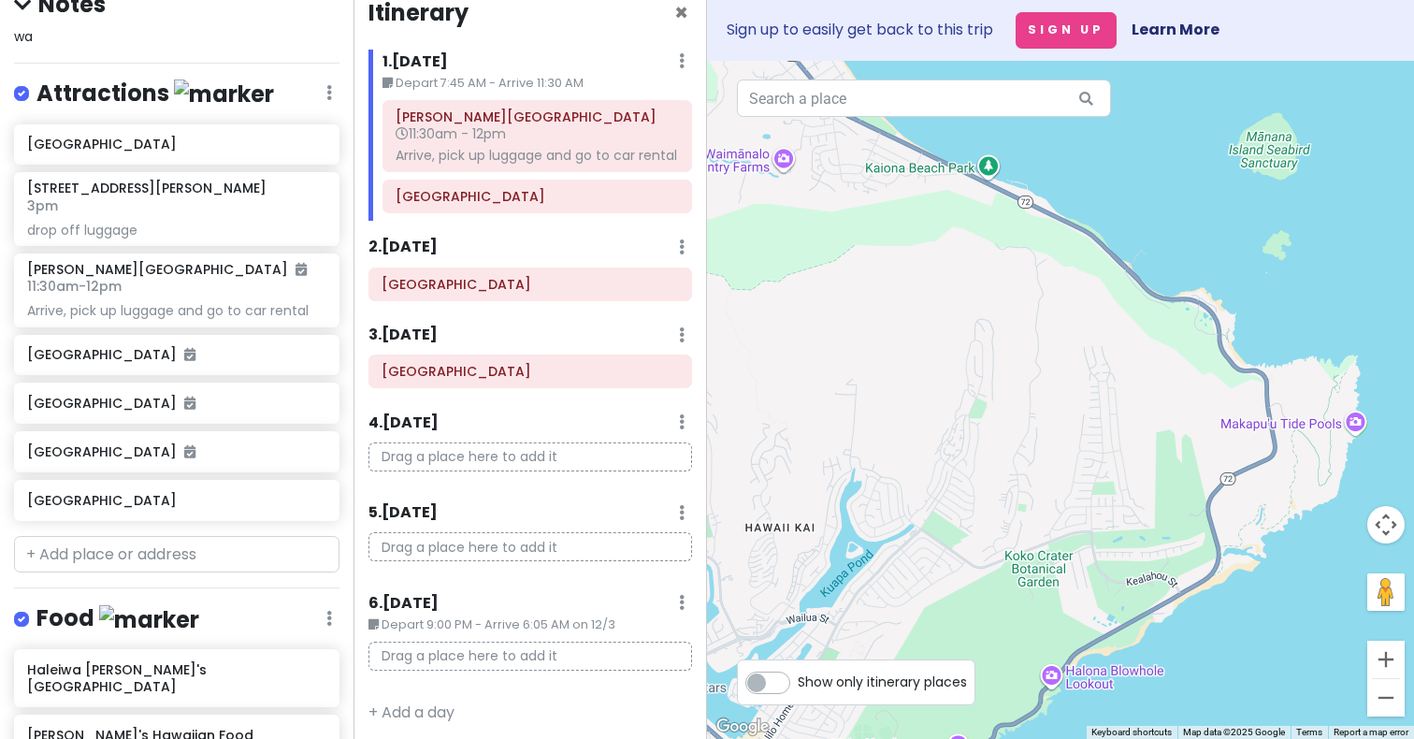
scroll to position [33, 0]
